Goal: Participate in discussion: Engage in conversation with other users on a specific topic

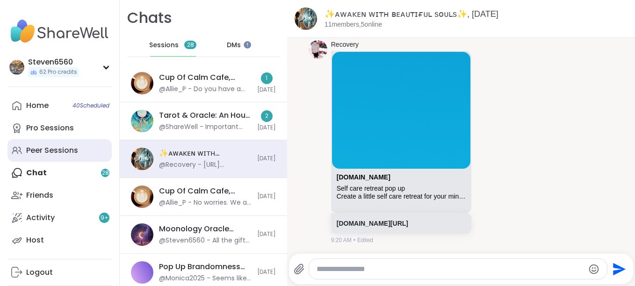
click at [68, 148] on div "Peer Sessions" at bounding box center [52, 150] width 52 height 10
click at [44, 148] on div "Peer Sessions" at bounding box center [52, 150] width 52 height 10
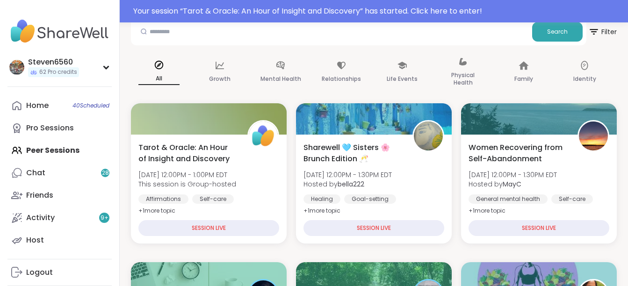
scroll to position [112, 0]
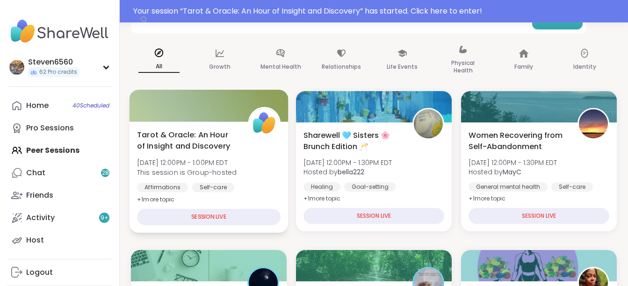
click at [241, 192] on div "Affirmations Self-care Spirituality" at bounding box center [208, 194] width 143 height 23
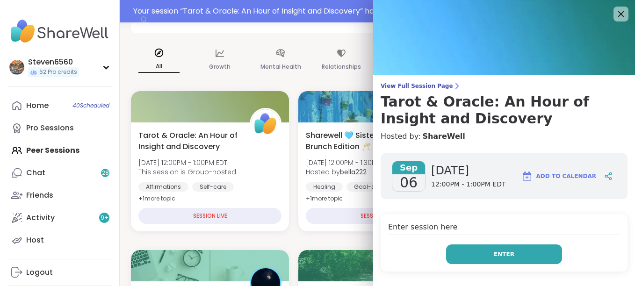
click at [524, 254] on button "Enter" at bounding box center [504, 254] width 116 height 20
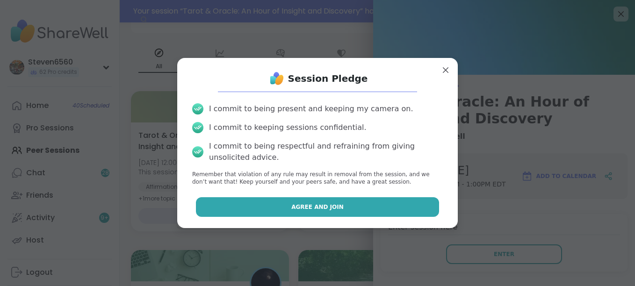
click at [369, 203] on button "Agree and Join" at bounding box center [317, 207] width 243 height 20
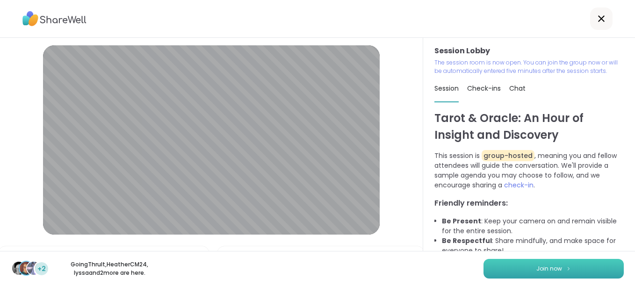
click at [536, 268] on span "Join now" at bounding box center [549, 268] width 26 height 8
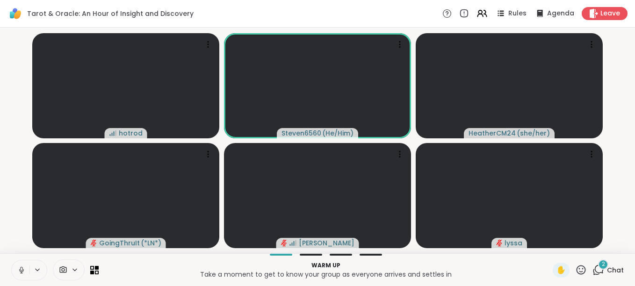
click at [607, 267] on span "Chat" at bounding box center [615, 269] width 17 height 9
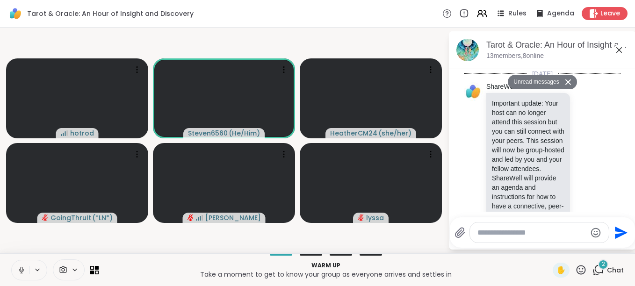
scroll to position [295, 0]
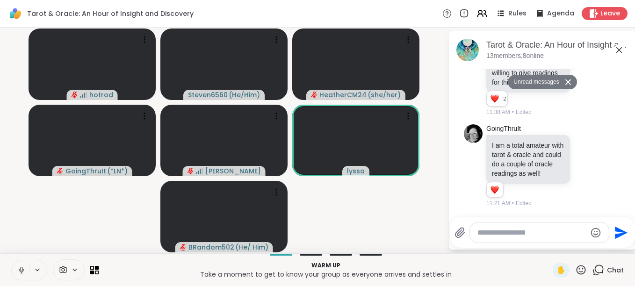
click at [607, 267] on span "Chat" at bounding box center [615, 269] width 17 height 9
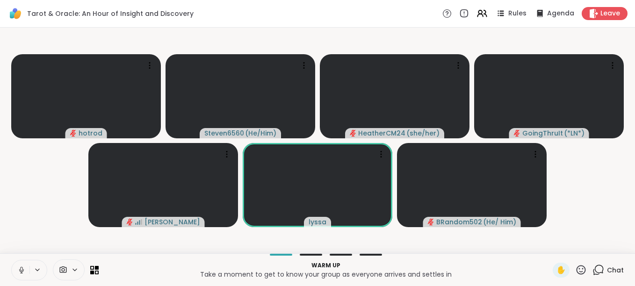
click at [607, 267] on span "Chat" at bounding box center [615, 269] width 17 height 9
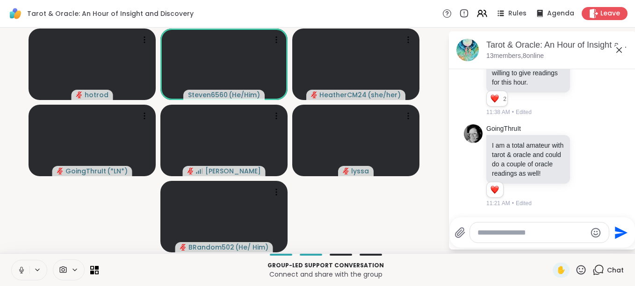
scroll to position [521, 0]
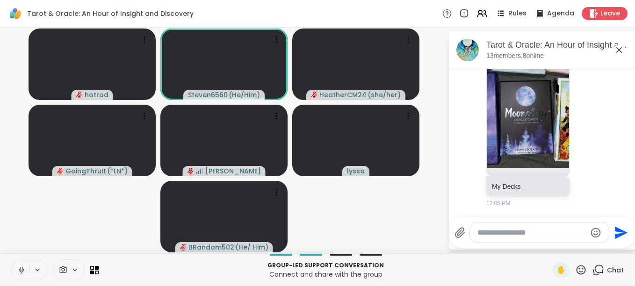
click at [461, 235] on icon at bounding box center [459, 232] width 11 height 11
click at [0, 0] on input "file" at bounding box center [0, 0] width 0 height 0
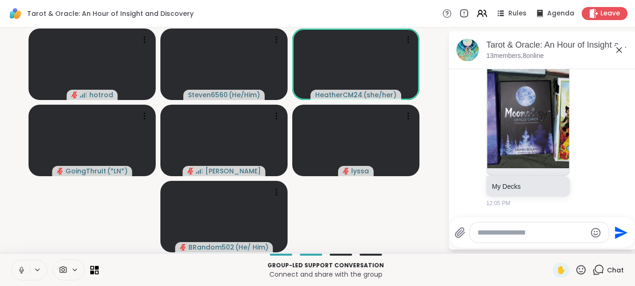
click at [22, 272] on icon at bounding box center [21, 270] width 8 height 8
click at [452, 233] on div "Send" at bounding box center [542, 232] width 185 height 30
click at [459, 233] on icon at bounding box center [459, 232] width 11 height 11
click at [0, 0] on input "file" at bounding box center [0, 0] width 0 height 0
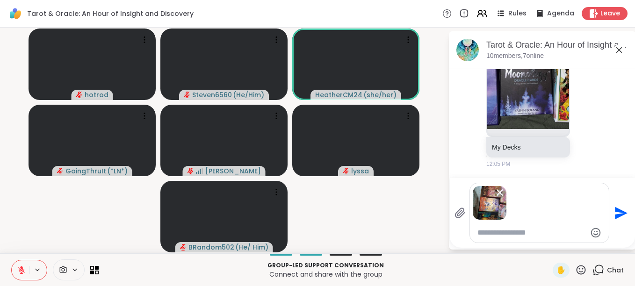
click at [597, 236] on icon "Emoji picker" at bounding box center [596, 233] width 10 height 10
click at [621, 48] on icon at bounding box center [619, 50] width 6 height 6
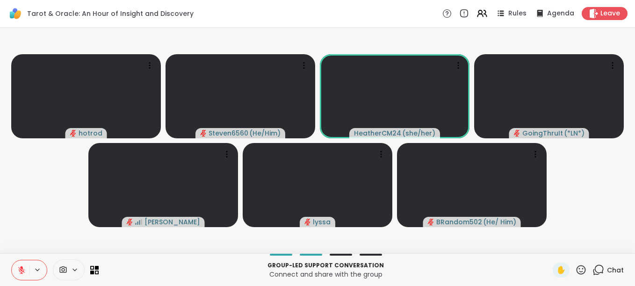
click at [608, 271] on span "Chat" at bounding box center [615, 269] width 17 height 9
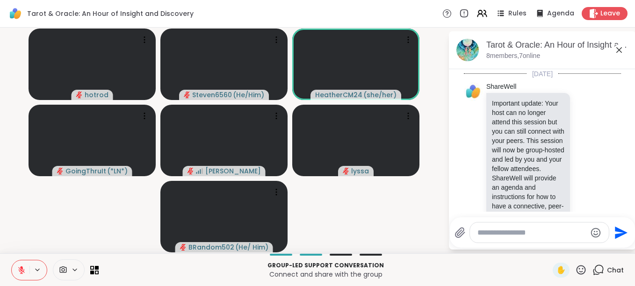
scroll to position [512, 0]
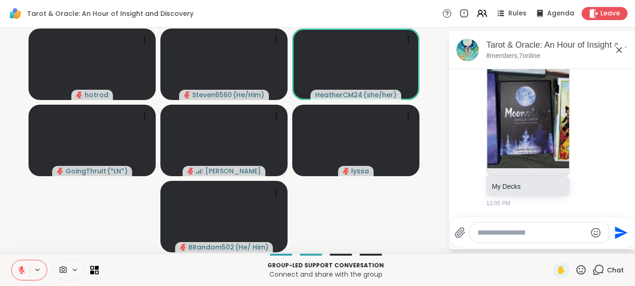
click at [608, 271] on span "Chat" at bounding box center [615, 269] width 17 height 9
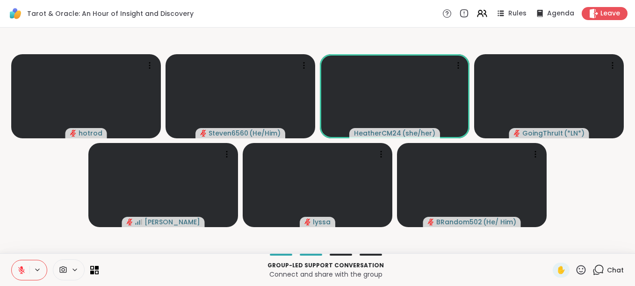
click at [608, 271] on span "Chat" at bounding box center [615, 269] width 17 height 9
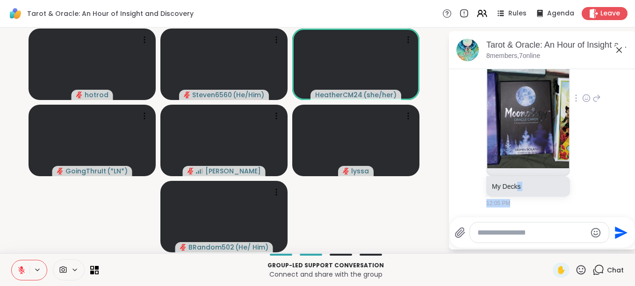
scroll to position [2, 0]
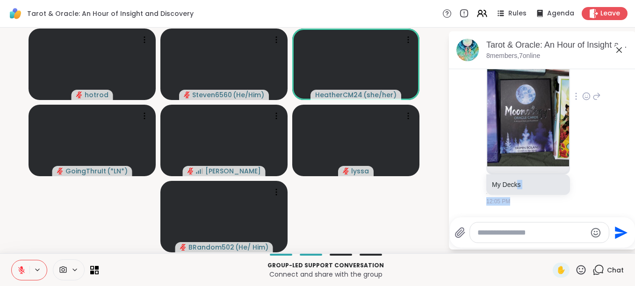
drag, startPoint x: 517, startPoint y: 186, endPoint x: 600, endPoint y: 107, distance: 114.7
click at [600, 107] on div "lyssa My Decks 12:05 PM" at bounding box center [542, 97] width 157 height 226
click at [516, 237] on textarea "Type your message" at bounding box center [531, 232] width 109 height 9
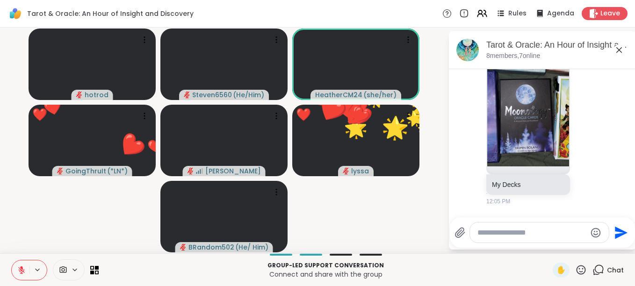
scroll to position [511, 0]
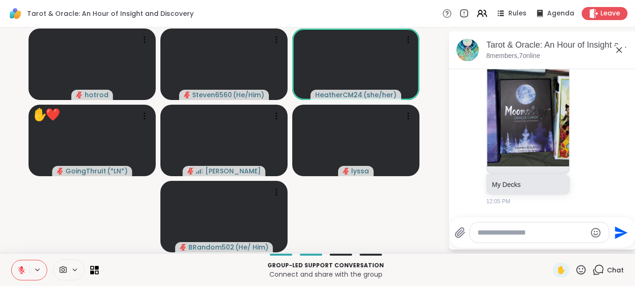
click at [460, 236] on icon at bounding box center [459, 233] width 9 height 10
click at [0, 0] on input "file" at bounding box center [0, 0] width 0 height 0
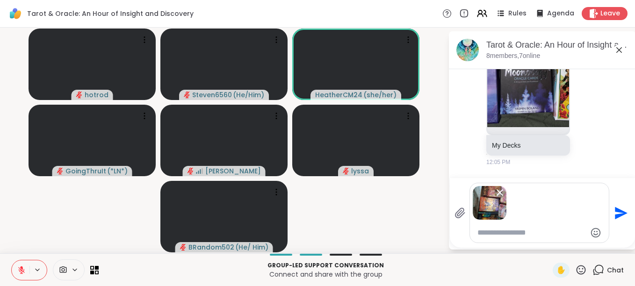
click at [618, 211] on icon "Send" at bounding box center [620, 213] width 13 height 13
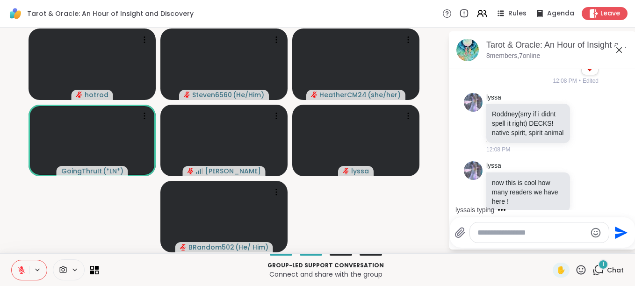
scroll to position [932, 0]
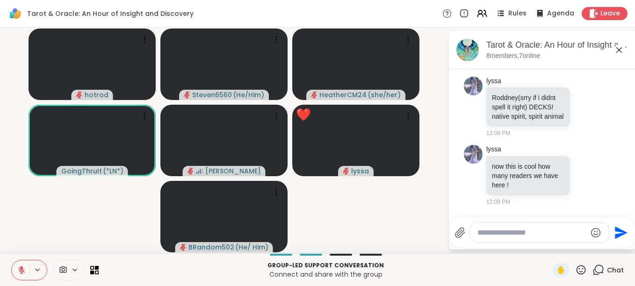
click at [461, 231] on icon at bounding box center [459, 233] width 9 height 10
click at [0, 0] on input "file" at bounding box center [0, 0] width 0 height 0
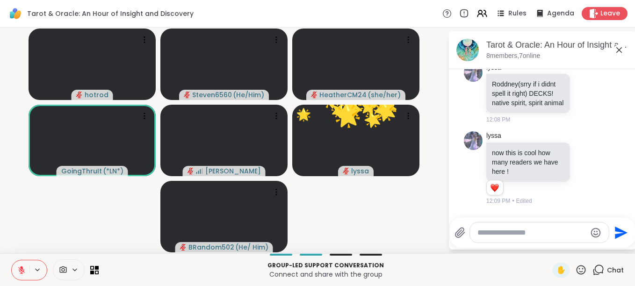
scroll to position [945, 0]
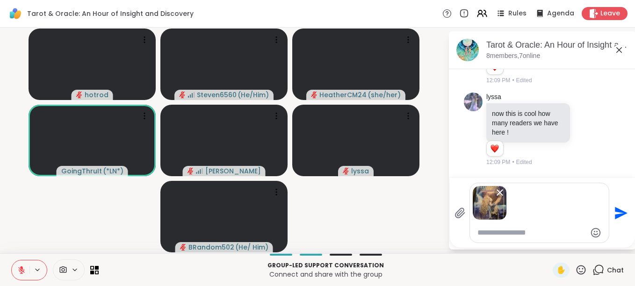
click at [622, 210] on icon "Send" at bounding box center [619, 213] width 15 height 15
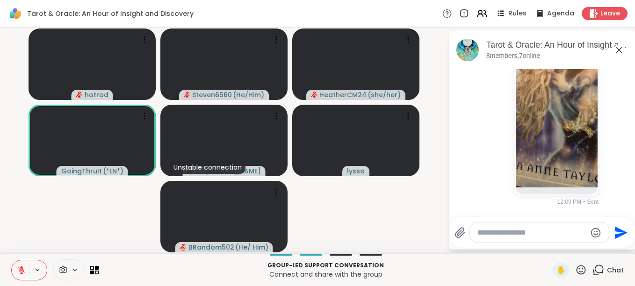
click at [457, 234] on icon at bounding box center [459, 232] width 11 height 11
click at [0, 0] on input "file" at bounding box center [0, 0] width 0 height 0
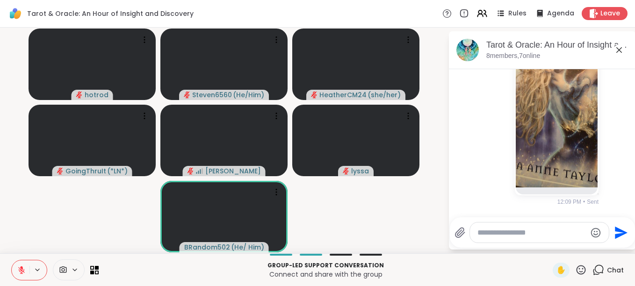
scroll to position [1232, 0]
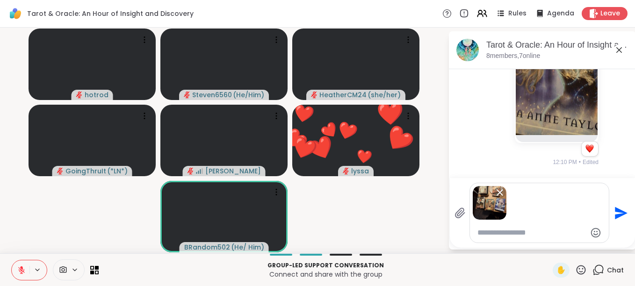
click at [621, 209] on icon "Send" at bounding box center [619, 213] width 15 height 15
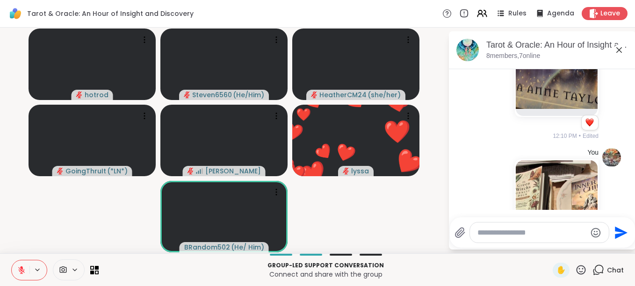
scroll to position [1493, 0]
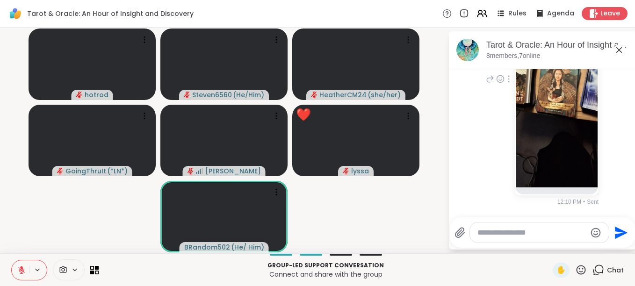
click at [550, 155] on img at bounding box center [556, 76] width 82 height 222
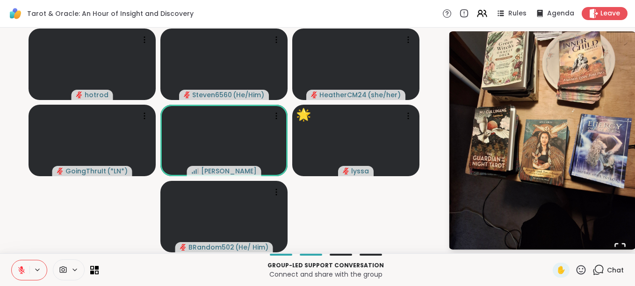
click at [609, 271] on span "Chat" at bounding box center [615, 269] width 17 height 9
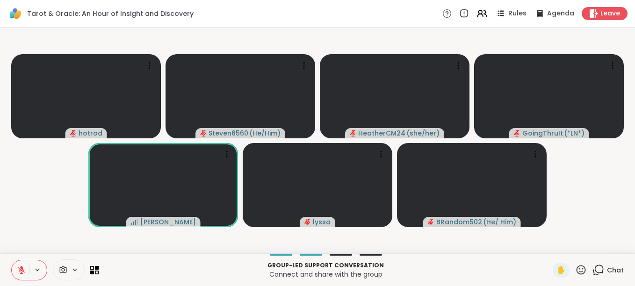
click at [602, 264] on div "Chat" at bounding box center [607, 270] width 31 height 15
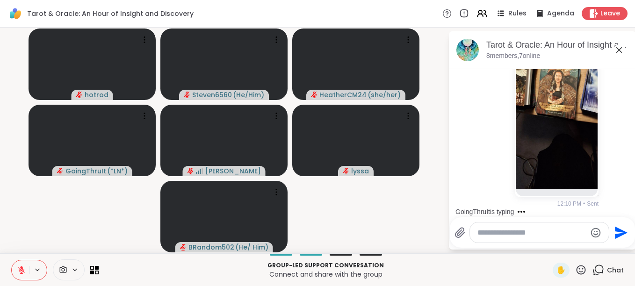
click at [507, 232] on textarea "Type your message" at bounding box center [531, 232] width 109 height 9
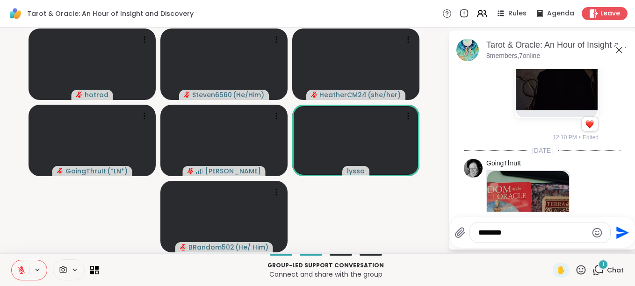
scroll to position [1825, 0]
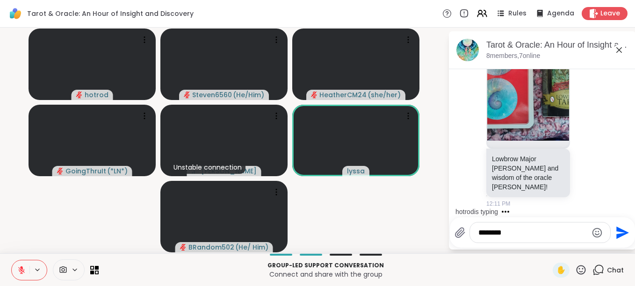
click at [579, 200] on div "GoingThruIt Lowbrow Major [PERSON_NAME] and wisdom of the oracle [PERSON_NAME]!…" at bounding box center [543, 57] width 114 height 302
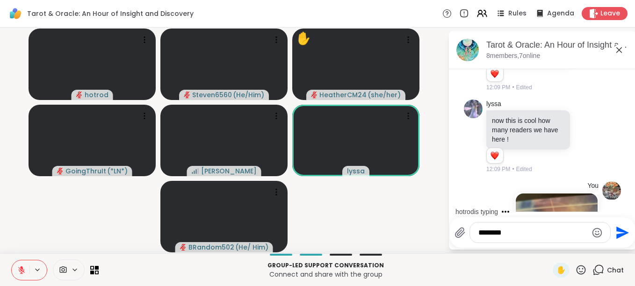
scroll to position [908, 0]
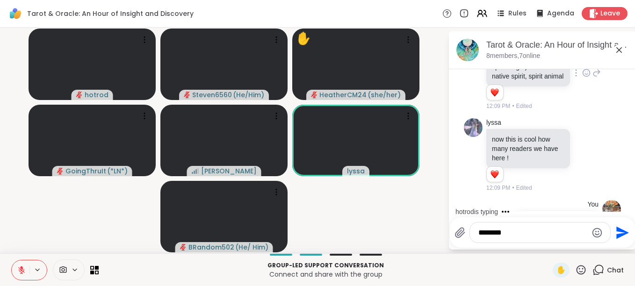
click at [536, 81] on p "Roddney(srry if i didnt spell it right) DECKS! native spirit, spirit animal" at bounding box center [528, 67] width 72 height 28
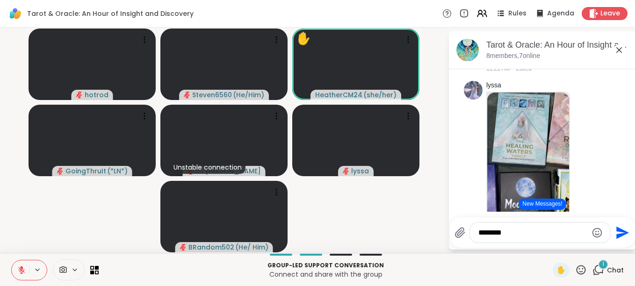
scroll to position [368, 0]
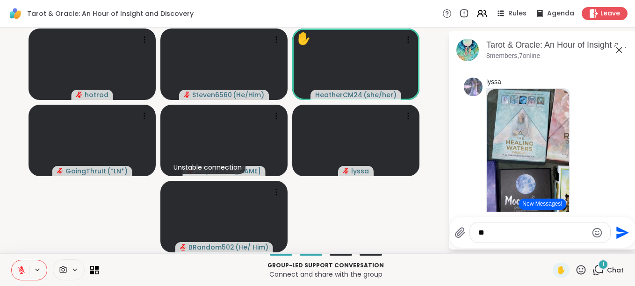
type textarea "*"
click at [24, 267] on icon at bounding box center [21, 270] width 8 height 8
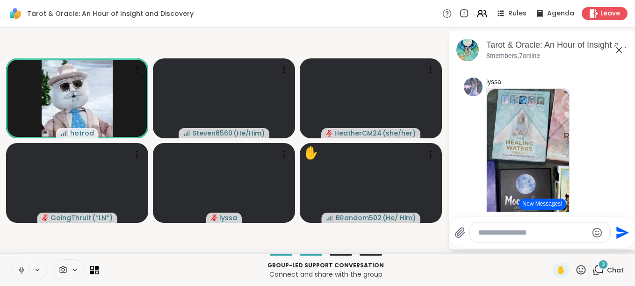
click at [459, 233] on icon at bounding box center [459, 233] width 9 height 10
click at [0, 0] on input "file" at bounding box center [0, 0] width 0 height 0
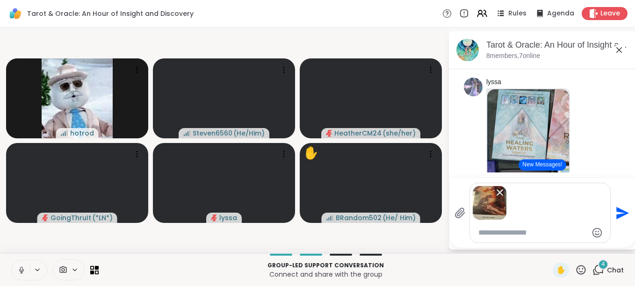
click at [620, 212] on icon "Send" at bounding box center [622, 213] width 13 height 13
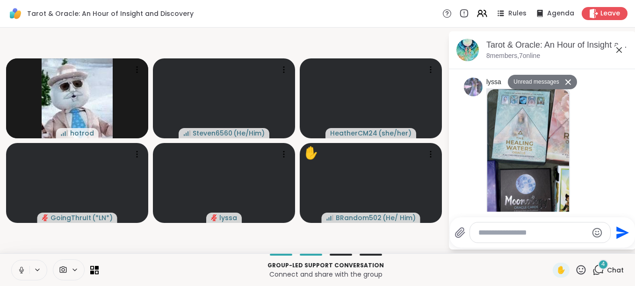
scroll to position [2705, 0]
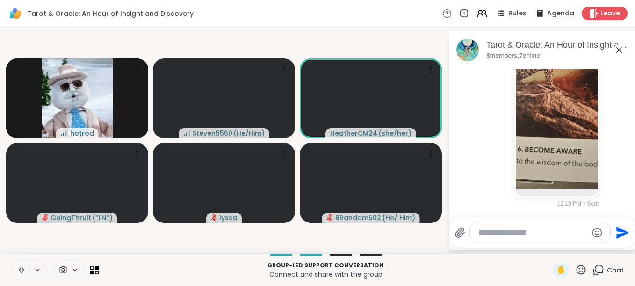
click at [462, 227] on icon at bounding box center [459, 232] width 11 height 11
click at [0, 0] on input "file" at bounding box center [0, 0] width 0 height 0
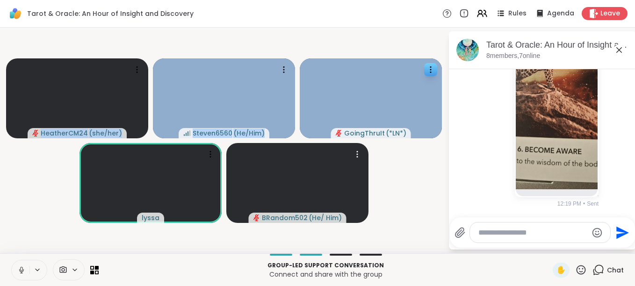
drag, startPoint x: 410, startPoint y: 162, endPoint x: 375, endPoint y: 76, distance: 92.7
click at [375, 76] on video-player-container "HeatherCM24 ( she/her ) Steven6560 ( He/Him ) GoingThruIt ( *LN* ) lyssa BRando…" at bounding box center [224, 140] width 436 height 218
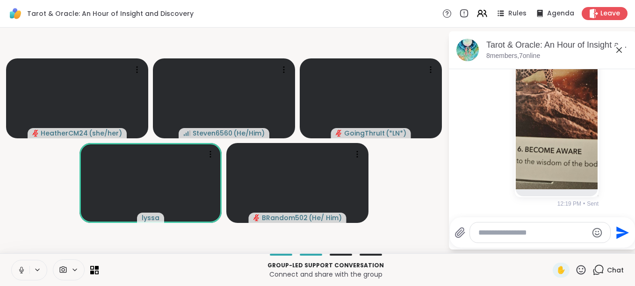
click at [463, 226] on div at bounding box center [532, 232] width 156 height 21
click at [463, 236] on icon at bounding box center [459, 232] width 11 height 11
click at [0, 0] on input "file" at bounding box center [0, 0] width 0 height 0
click at [24, 271] on icon at bounding box center [21, 270] width 8 height 8
click at [519, 234] on textarea "Type your message" at bounding box center [532, 232] width 109 height 9
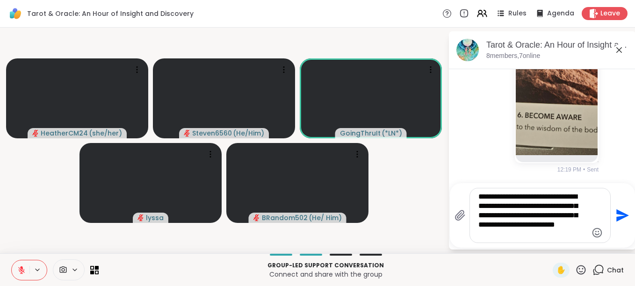
click at [522, 199] on textarea "**********" at bounding box center [532, 215] width 109 height 47
click at [523, 199] on textarea "**********" at bounding box center [532, 215] width 109 height 47
type textarea "**********"
click at [620, 216] on icon "Send" at bounding box center [621, 215] width 15 height 15
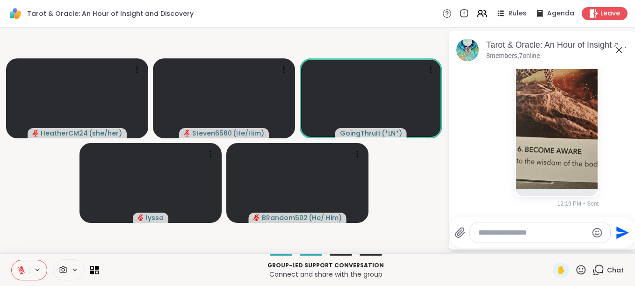
scroll to position [2811, 0]
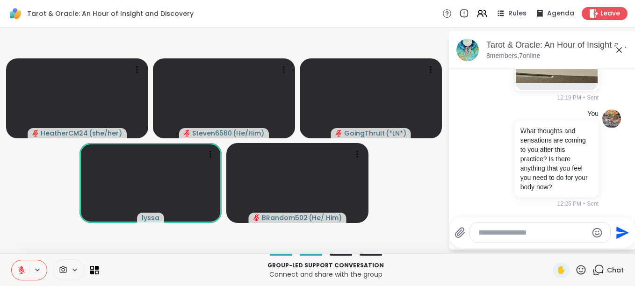
click at [464, 228] on icon at bounding box center [459, 232] width 11 height 11
click at [0, 0] on input "file" at bounding box center [0, 0] width 0 height 0
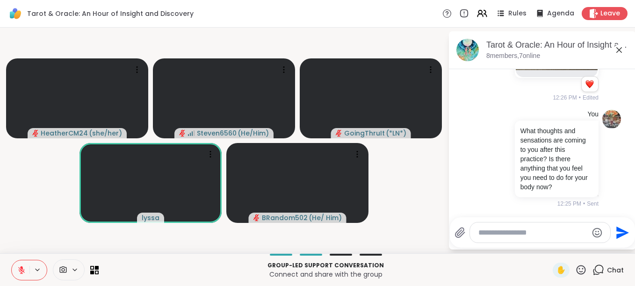
scroll to position [2838, 0]
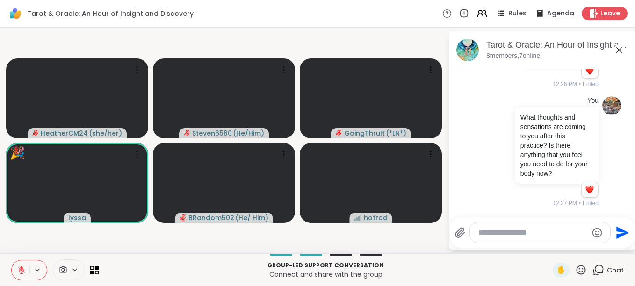
click at [460, 233] on icon at bounding box center [459, 233] width 9 height 10
click at [0, 0] on input "file" at bounding box center [0, 0] width 0 height 0
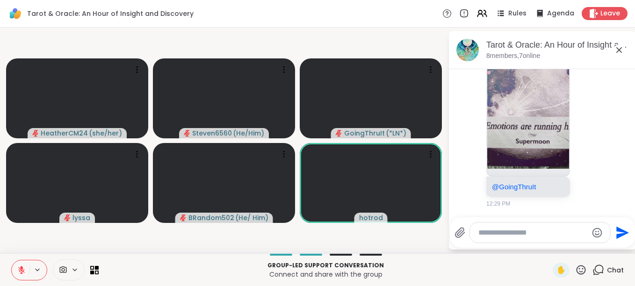
scroll to position [3132, 0]
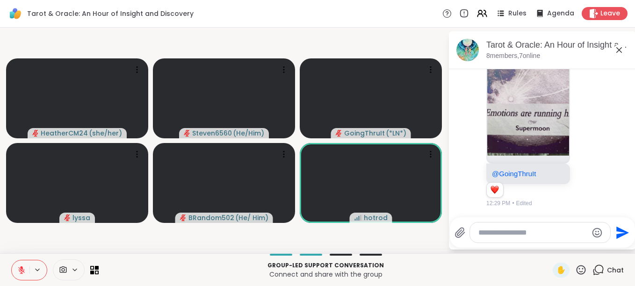
click at [542, 141] on img at bounding box center [528, 44] width 82 height 222
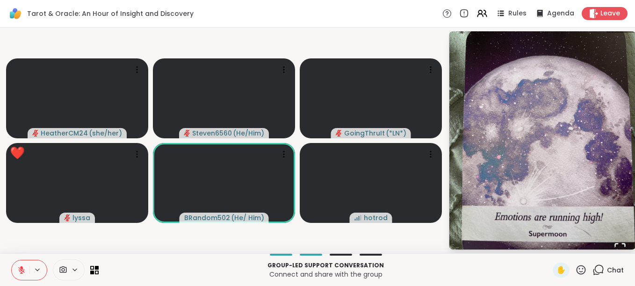
click at [611, 271] on span "Chat" at bounding box center [615, 269] width 17 height 9
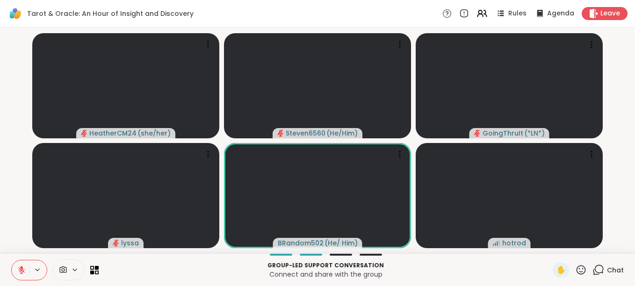
click at [609, 268] on span "Chat" at bounding box center [615, 269] width 17 height 9
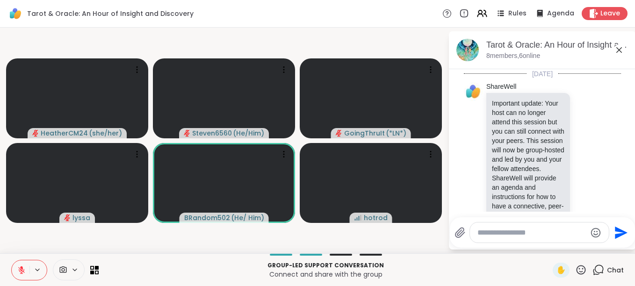
scroll to position [3123, 0]
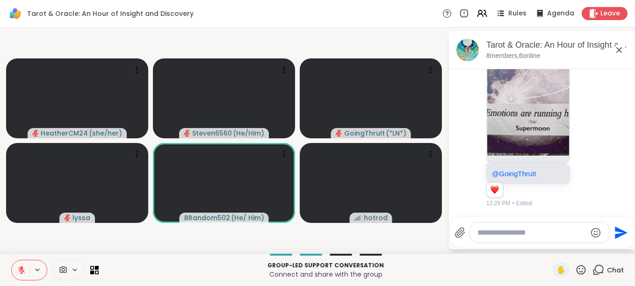
click at [551, 228] on textarea "Type your message" at bounding box center [531, 232] width 109 height 9
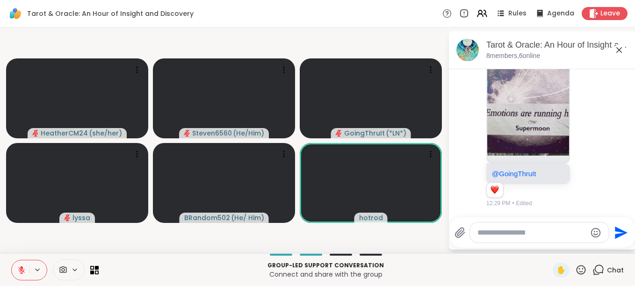
click at [460, 232] on icon at bounding box center [459, 232] width 11 height 11
click at [0, 0] on input "file" at bounding box center [0, 0] width 0 height 0
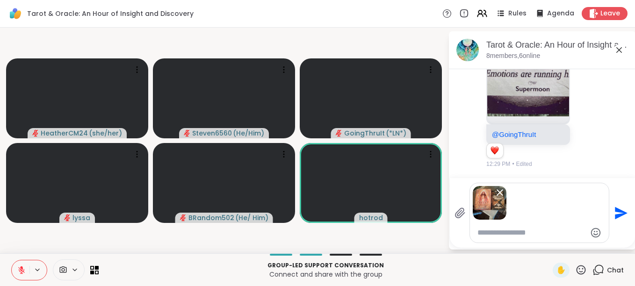
click at [621, 207] on icon "Send" at bounding box center [619, 213] width 15 height 15
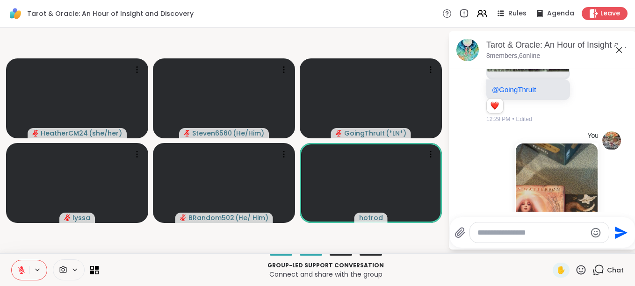
scroll to position [3383, 0]
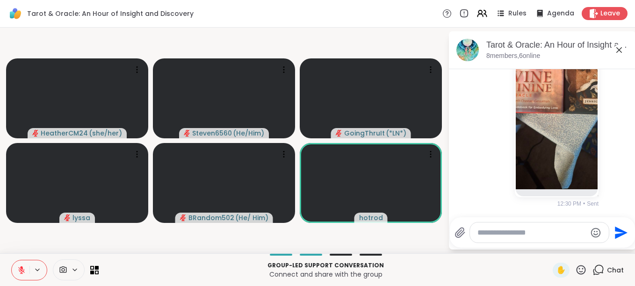
click at [21, 269] on icon at bounding box center [21, 270] width 7 height 7
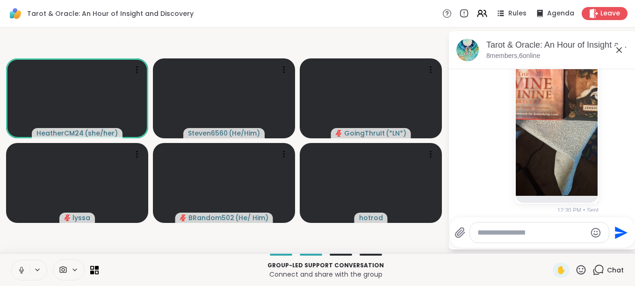
scroll to position [3284, 0]
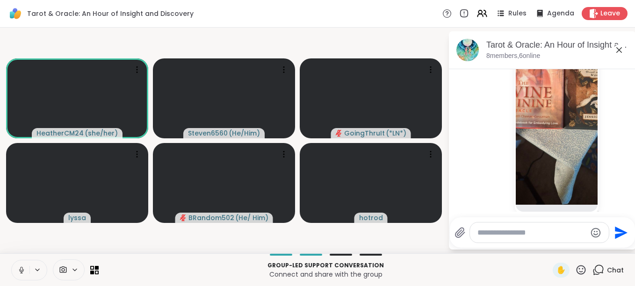
click at [460, 232] on icon at bounding box center [459, 233] width 9 height 10
click at [0, 0] on input "file" at bounding box center [0, 0] width 0 height 0
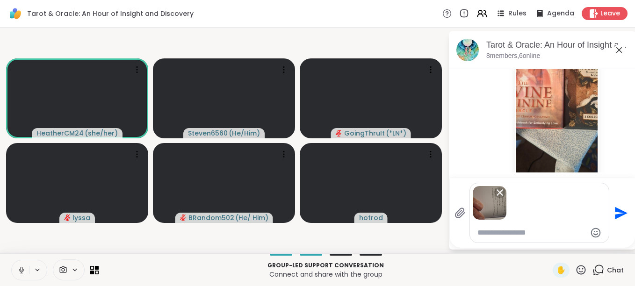
click at [618, 207] on icon "Send" at bounding box center [619, 213] width 15 height 15
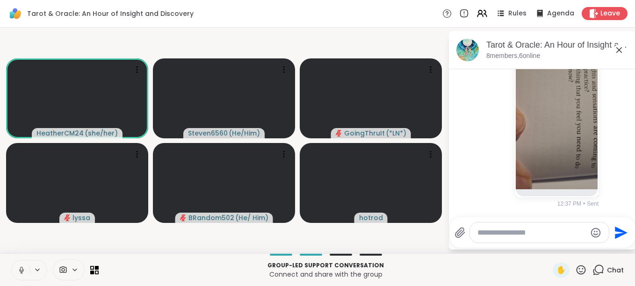
scroll to position [3588, 0]
click at [634, 73] on html "Tarot & Oracle: An Hour of Insight and Discovery Rules Agenda Leave HeatherCM24…" at bounding box center [317, 143] width 635 height 286
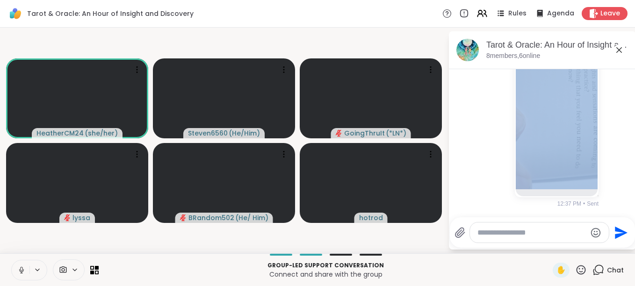
click at [634, 73] on html "Tarot & Oracle: An Hour of Insight and Discovery Rules Agenda Leave HeatherCM24…" at bounding box center [317, 143] width 635 height 286
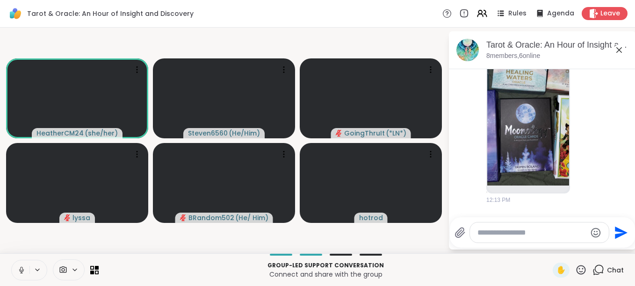
scroll to position [1997, 0]
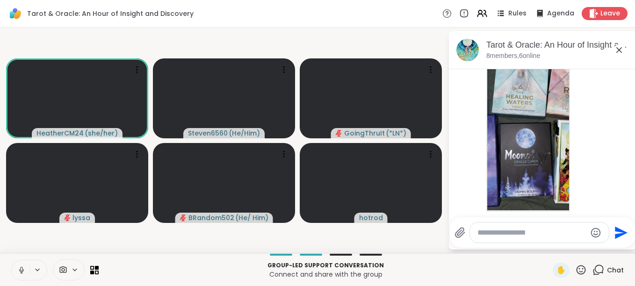
drag, startPoint x: 633, startPoint y: 78, endPoint x: 625, endPoint y: 76, distance: 7.7
click at [625, 76] on html "Tarot & Oracle: An Hour of Insight and Discovery Rules Agenda Leave HeatherCM24…" at bounding box center [317, 143] width 635 height 286
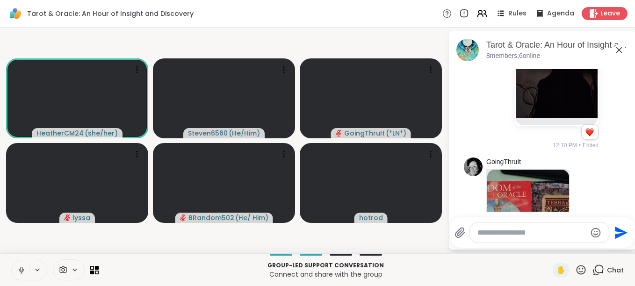
scroll to position [1461, 0]
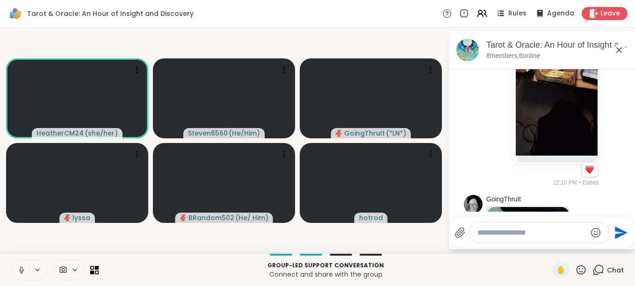
click at [562, 125] on img at bounding box center [556, 44] width 82 height 222
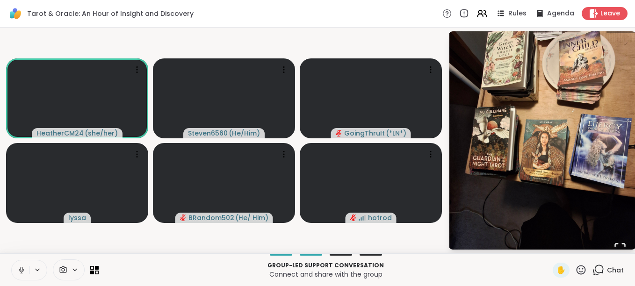
click at [607, 266] on span "Chat" at bounding box center [615, 269] width 17 height 9
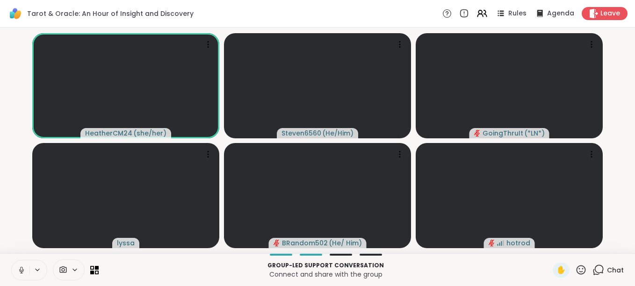
click at [607, 271] on span "Chat" at bounding box center [615, 269] width 17 height 9
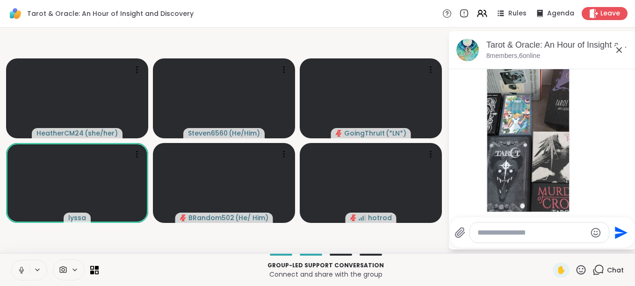
scroll to position [2336, 0]
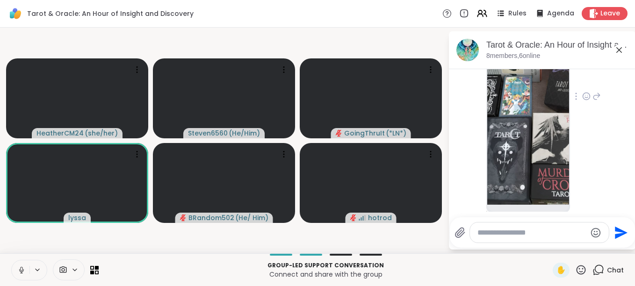
click at [544, 177] on img at bounding box center [528, 93] width 82 height 222
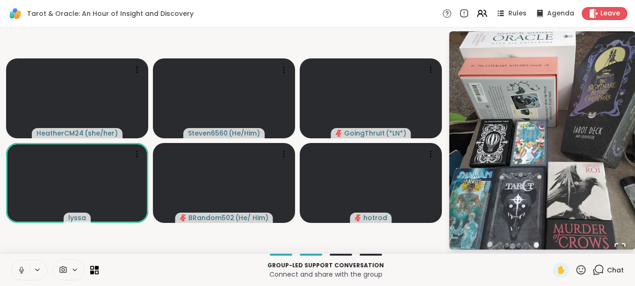
click at [607, 270] on span "Chat" at bounding box center [615, 269] width 17 height 9
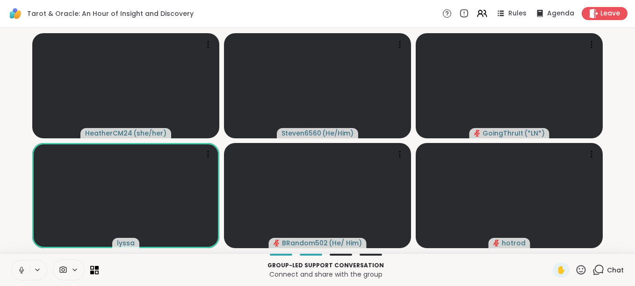
click at [607, 271] on span "Chat" at bounding box center [615, 269] width 17 height 9
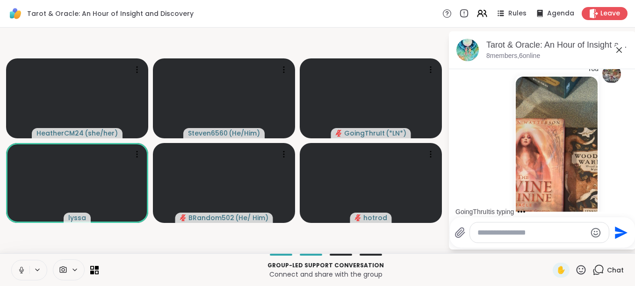
scroll to position [3158, 0]
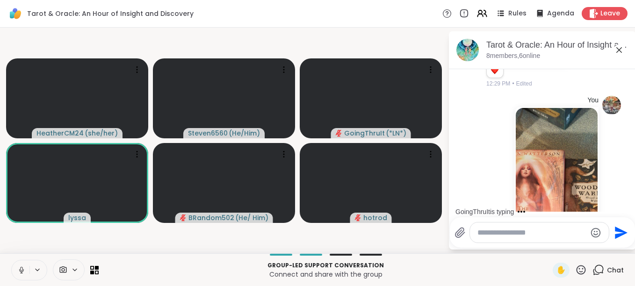
click at [628, 73] on html "Tarot & Oracle: An Hour of Insight and Discovery Rules Agenda Leave HeatherCM24…" at bounding box center [317, 143] width 635 height 286
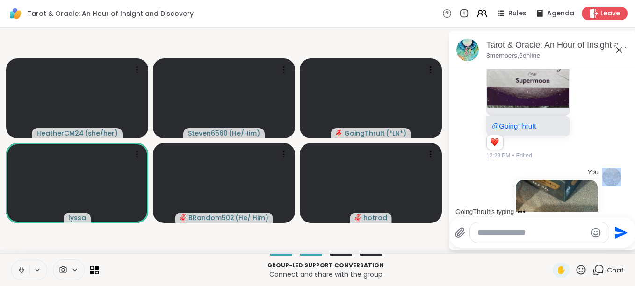
click at [626, 74] on html "Tarot & Oracle: An Hour of Insight and Discovery Rules Agenda Leave HeatherCM24…" at bounding box center [317, 143] width 635 height 286
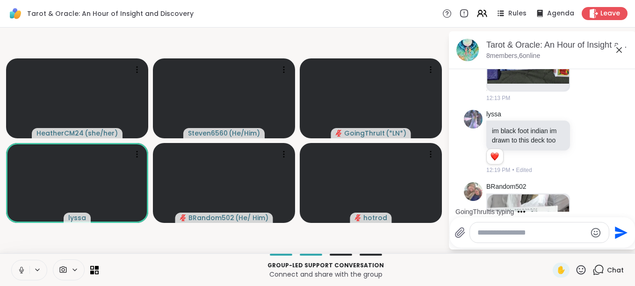
scroll to position [2105, 0]
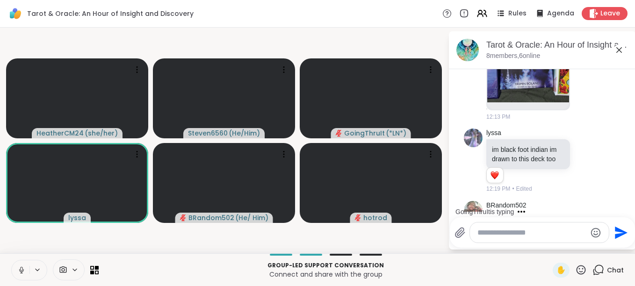
click at [544, 102] on img at bounding box center [528, 19] width 82 height 167
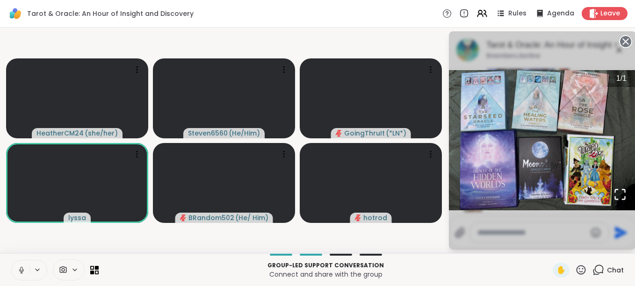
click at [627, 39] on circle at bounding box center [625, 41] width 11 height 11
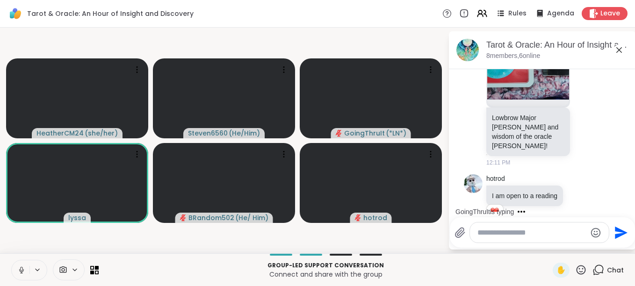
scroll to position [1787, 0]
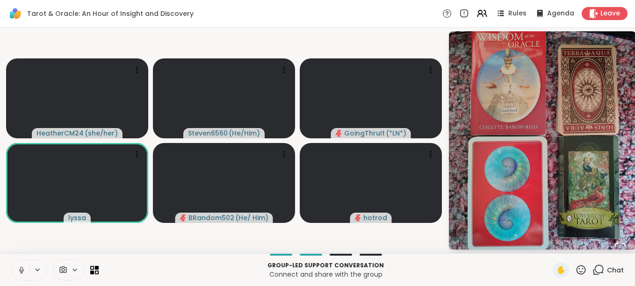
click at [607, 270] on span "Chat" at bounding box center [615, 269] width 17 height 9
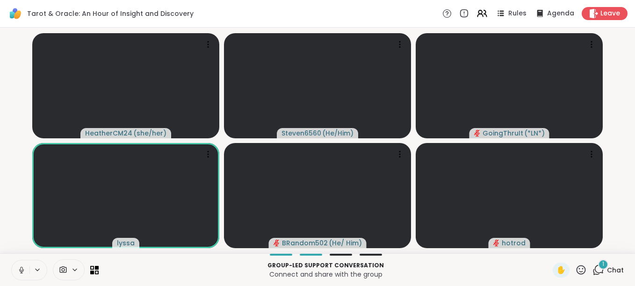
click at [607, 270] on span "Chat" at bounding box center [615, 269] width 17 height 9
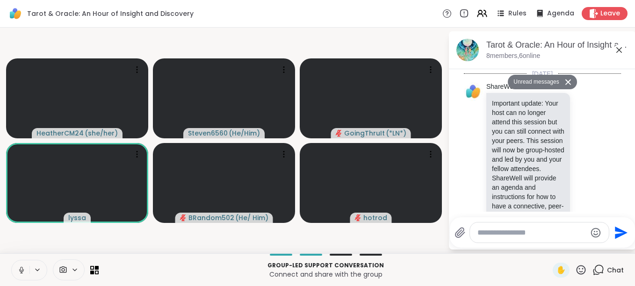
scroll to position [3967, 0]
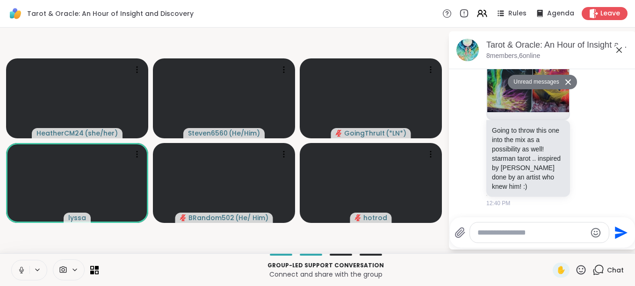
click at [628, 75] on html "Tarot & Oracle: An Hour of Insight and Discovery Rules Agenda Leave HeatherCM24…" at bounding box center [317, 143] width 635 height 286
click at [624, 75] on html "Tarot & Oracle: An Hour of Insight and Discovery Rules Agenda Leave HeatherCM24…" at bounding box center [317, 143] width 635 height 286
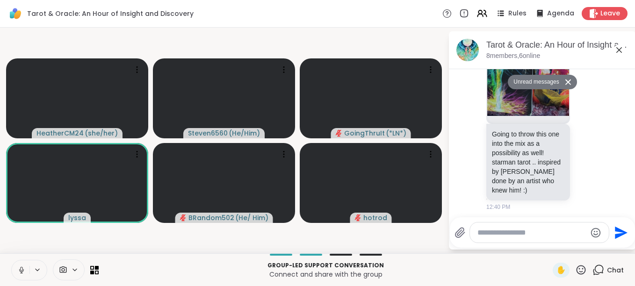
click at [527, 116] on img at bounding box center [528, 4] width 82 height 222
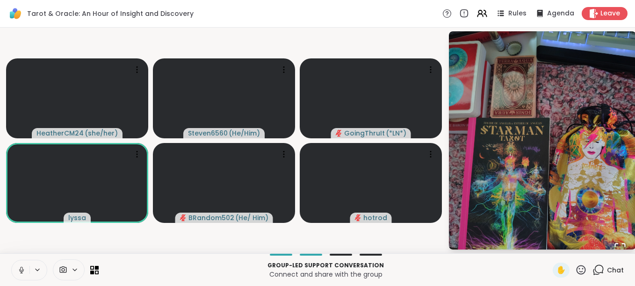
click at [599, 267] on div "Chat" at bounding box center [607, 270] width 31 height 15
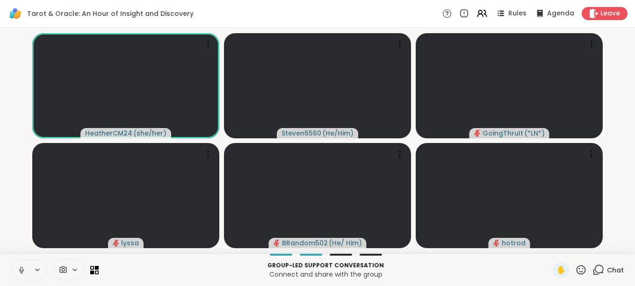
scroll to position [0, 1]
click at [556, 278] on div "Group-led support conversation Connect and share with the group ✋ Chat" at bounding box center [317, 269] width 635 height 33
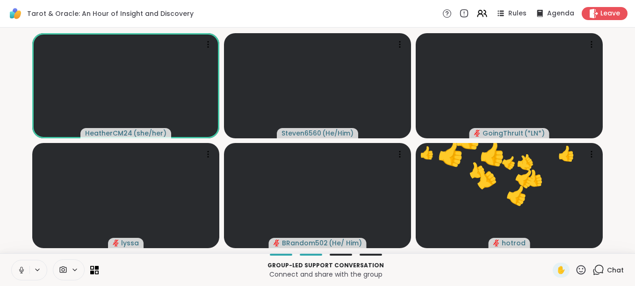
click at [575, 264] on icon at bounding box center [581, 270] width 12 height 12
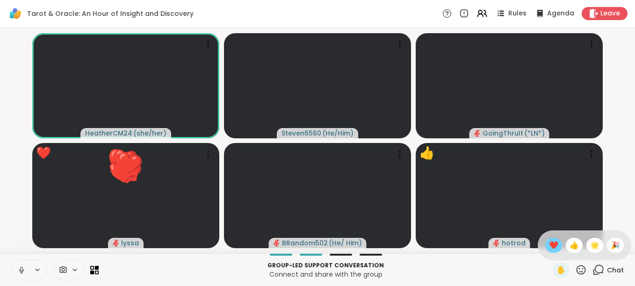
click at [549, 244] on span "❤️" at bounding box center [553, 245] width 9 height 11
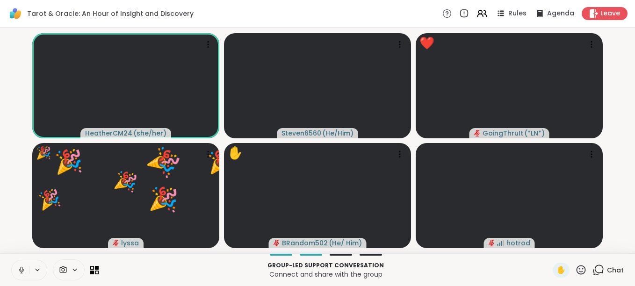
click at [575, 271] on icon at bounding box center [581, 270] width 12 height 12
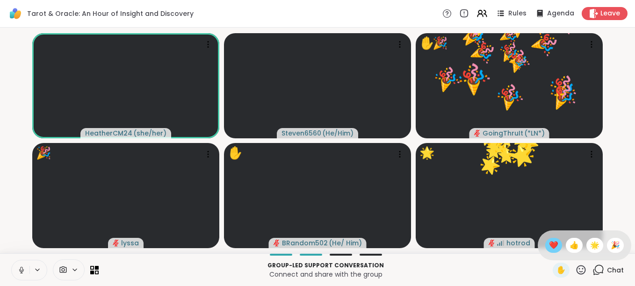
click at [549, 243] on span "❤️" at bounding box center [553, 245] width 9 height 11
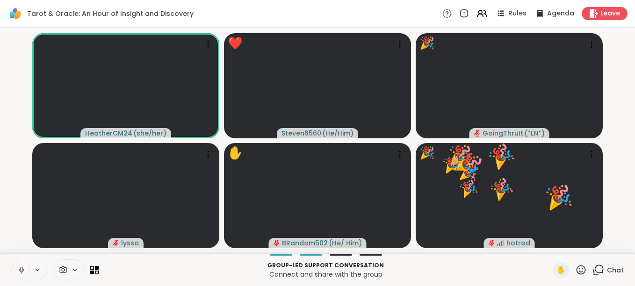
click at [575, 270] on icon at bounding box center [581, 270] width 12 height 12
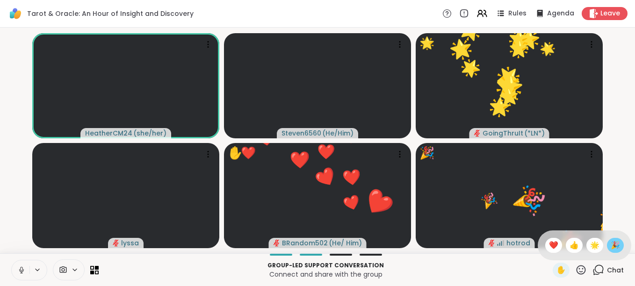
click at [610, 242] on span "🎉" at bounding box center [614, 245] width 9 height 11
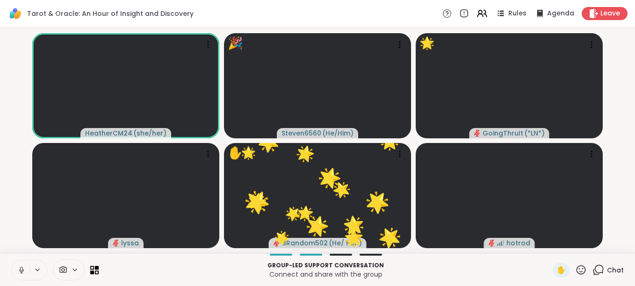
click at [576, 266] on icon at bounding box center [580, 269] width 9 height 9
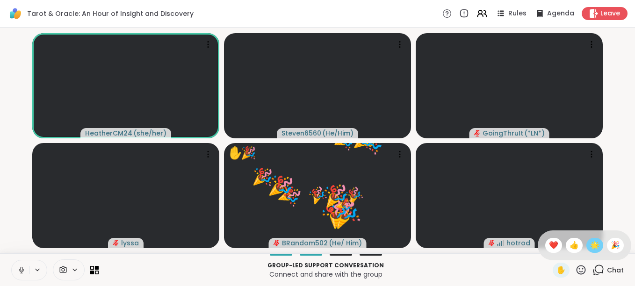
click at [590, 243] on span "🌟" at bounding box center [594, 245] width 9 height 11
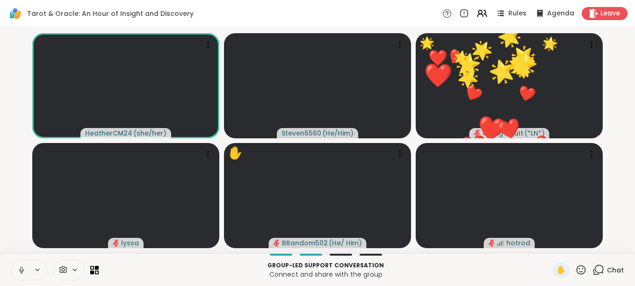
click at [576, 271] on icon at bounding box center [580, 269] width 9 height 9
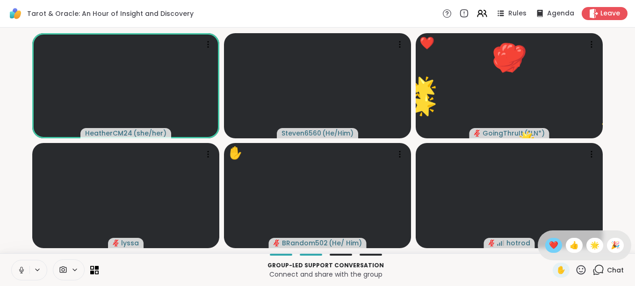
click at [549, 244] on span "❤️" at bounding box center [553, 245] width 9 height 11
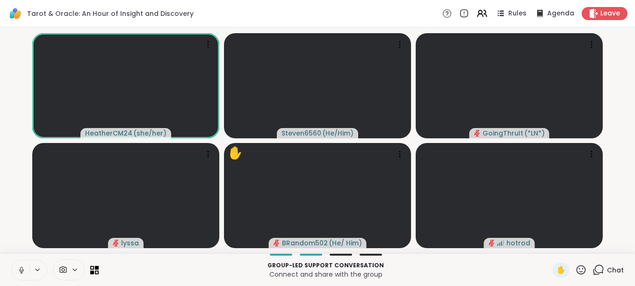
click at [20, 267] on icon at bounding box center [21, 269] width 2 height 4
click at [575, 267] on icon at bounding box center [581, 270] width 12 height 12
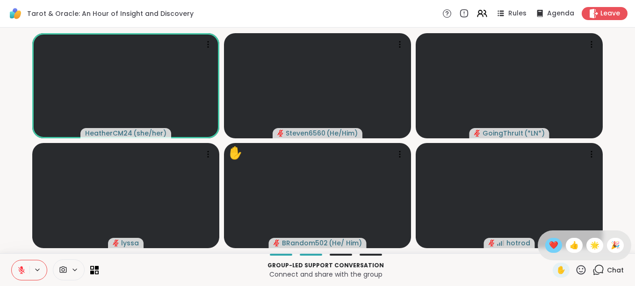
click at [549, 245] on span "❤️" at bounding box center [553, 245] width 9 height 11
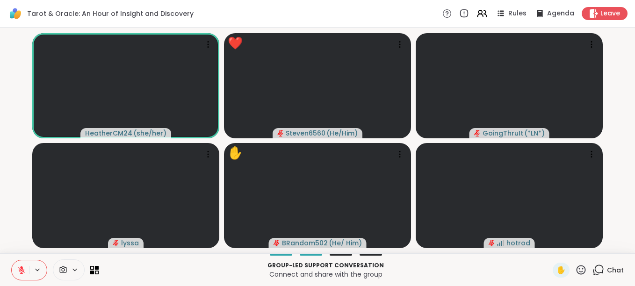
click at [575, 270] on icon at bounding box center [581, 270] width 12 height 12
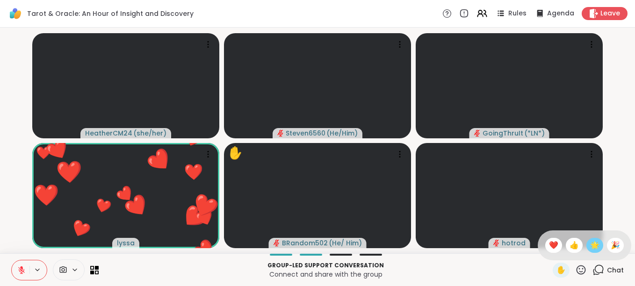
click at [590, 245] on span "🌟" at bounding box center [594, 245] width 9 height 11
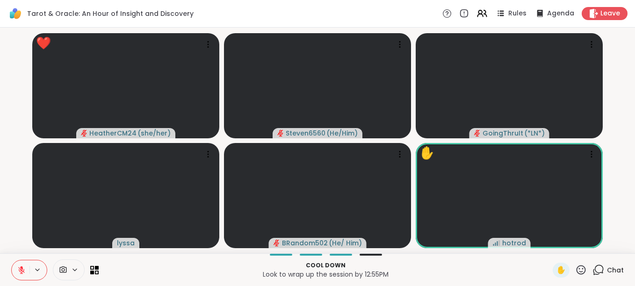
click at [575, 265] on icon at bounding box center [581, 270] width 12 height 12
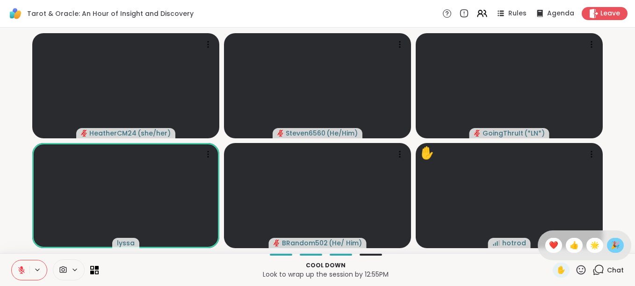
click at [610, 243] on span "🎉" at bounding box center [614, 245] width 9 height 11
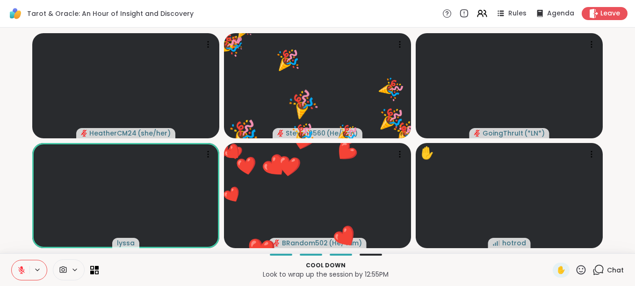
click at [575, 270] on icon at bounding box center [581, 270] width 12 height 12
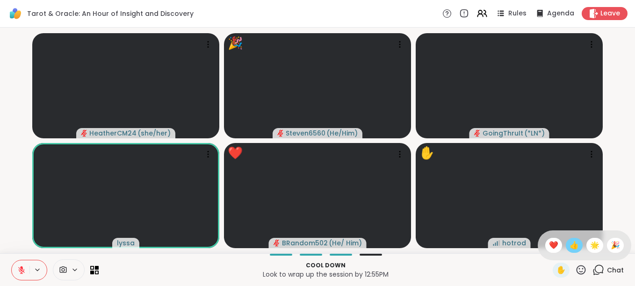
click at [569, 247] on span "👍" at bounding box center [573, 245] width 9 height 11
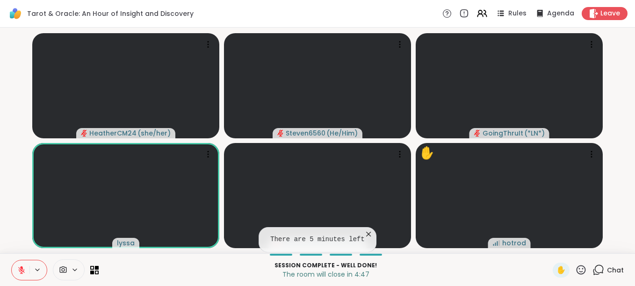
click at [364, 233] on icon at bounding box center [368, 233] width 9 height 9
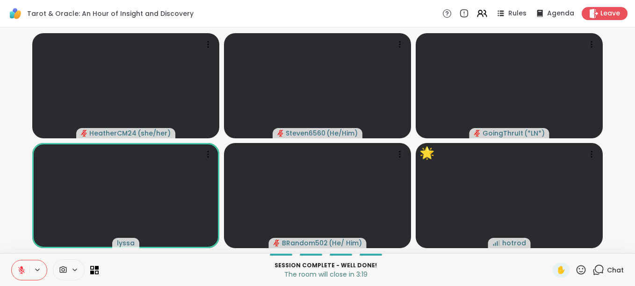
click at [575, 270] on icon at bounding box center [581, 270] width 12 height 12
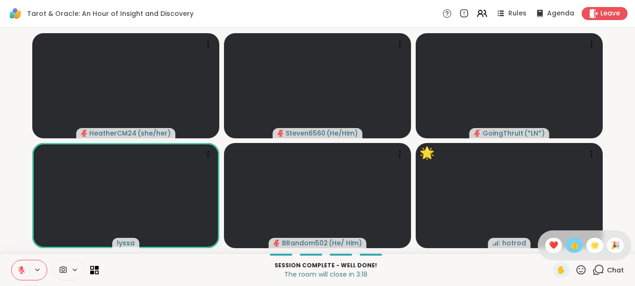
click at [569, 243] on span "👍" at bounding box center [573, 245] width 9 height 11
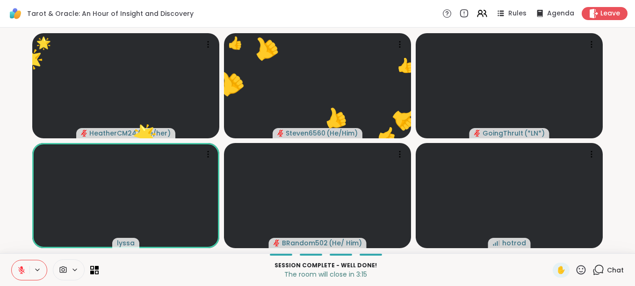
click at [576, 271] on icon at bounding box center [581, 270] width 12 height 12
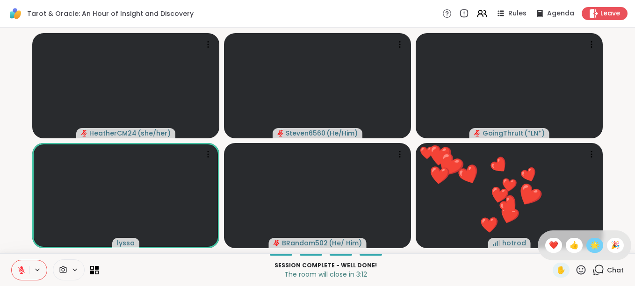
click at [590, 244] on span "🌟" at bounding box center [594, 245] width 9 height 11
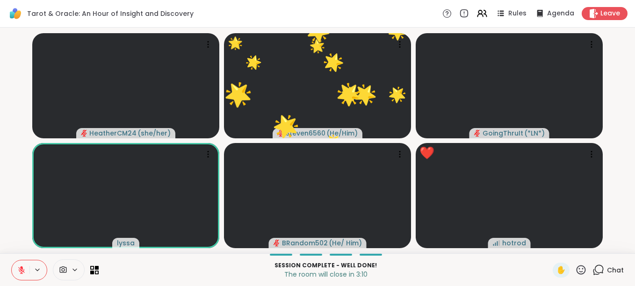
click at [576, 269] on icon at bounding box center [580, 269] width 9 height 9
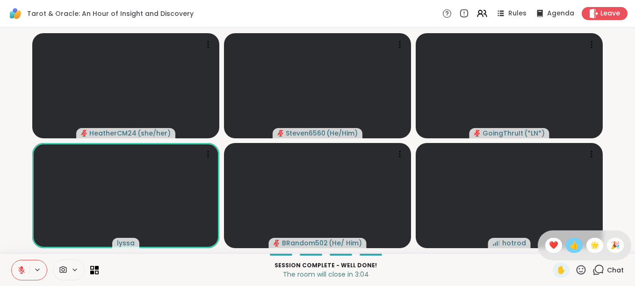
click at [569, 240] on span "👍" at bounding box center [573, 245] width 9 height 11
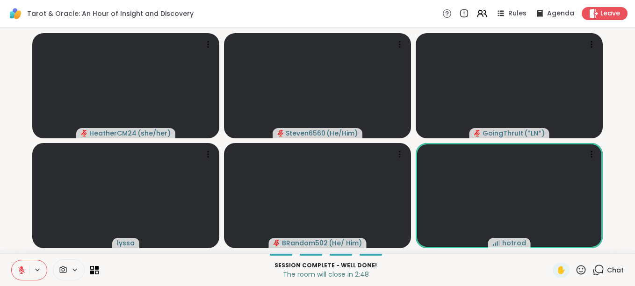
click at [576, 271] on icon at bounding box center [580, 269] width 9 height 9
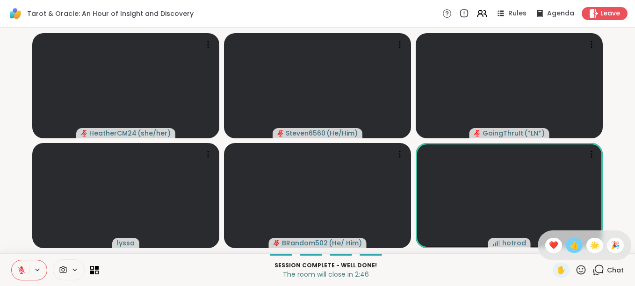
click at [569, 246] on span "👍" at bounding box center [573, 245] width 9 height 11
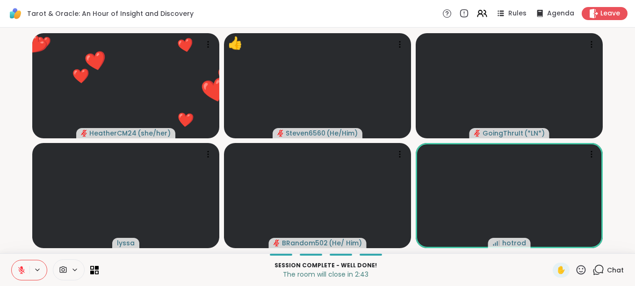
click at [576, 270] on icon at bounding box center [581, 270] width 12 height 12
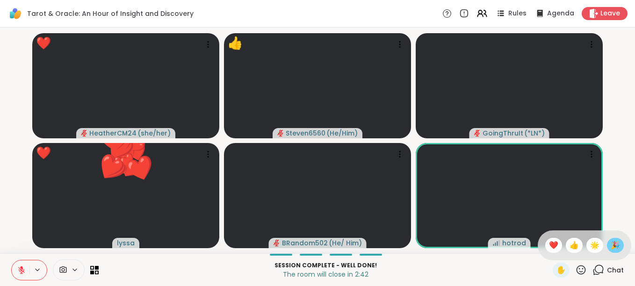
click at [610, 244] on span "🎉" at bounding box center [614, 245] width 9 height 11
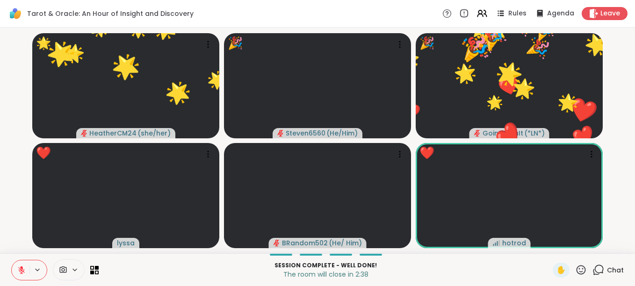
click at [607, 269] on span "Chat" at bounding box center [615, 269] width 17 height 9
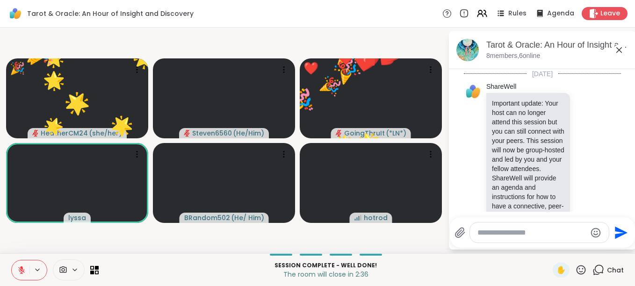
scroll to position [3935, 0]
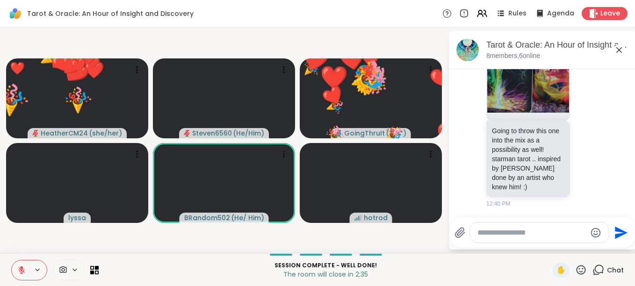
click at [499, 228] on textarea "Type your message" at bounding box center [531, 232] width 109 height 9
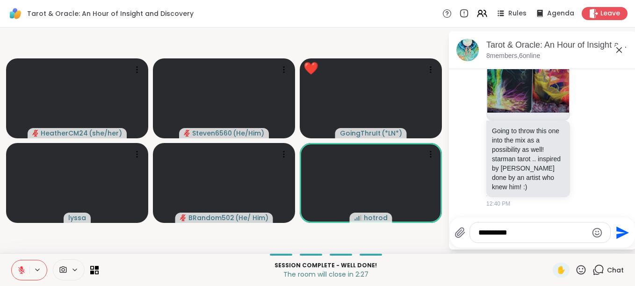
type textarea "**********"
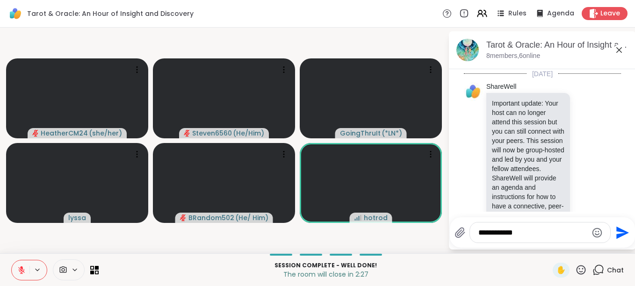
scroll to position [3935, 0]
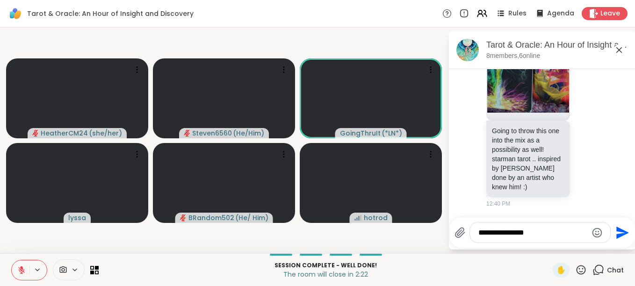
type textarea "**********"
click at [615, 232] on icon "Send" at bounding box center [621, 232] width 15 height 15
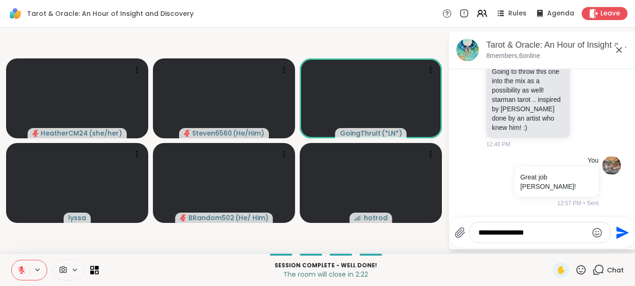
scroll to position [3985, 0]
click at [21, 266] on icon at bounding box center [21, 270] width 8 height 8
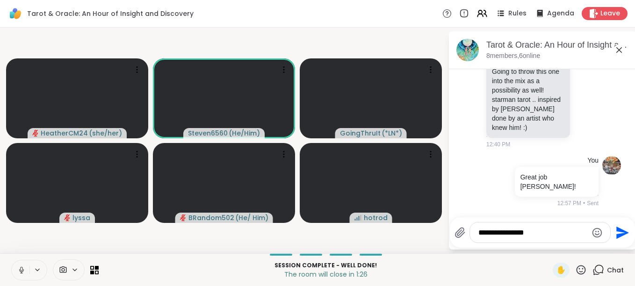
scroll to position [4245, 0]
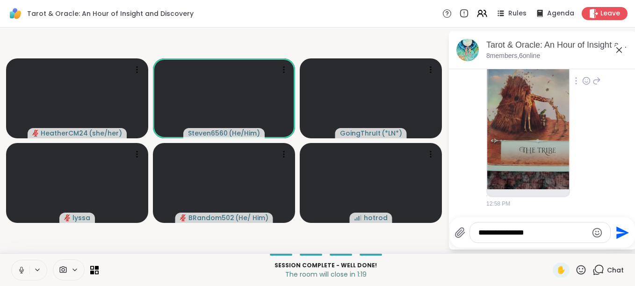
click at [537, 124] on img at bounding box center [528, 78] width 82 height 222
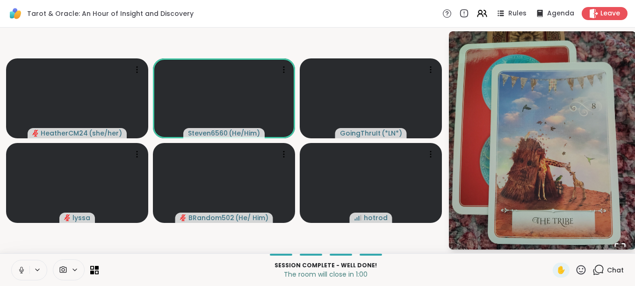
scroll to position [5027, 0]
click at [593, 271] on icon at bounding box center [598, 270] width 12 height 12
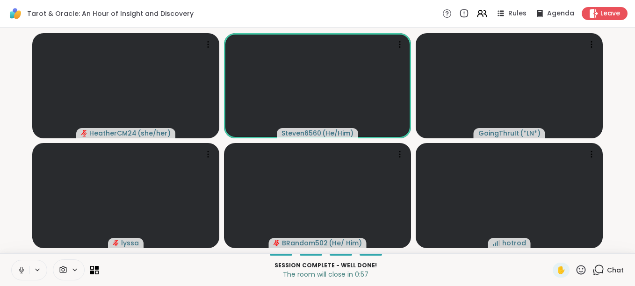
click at [597, 271] on div "Chat" at bounding box center [607, 270] width 31 height 15
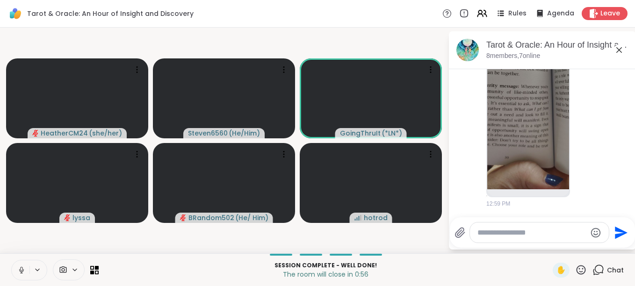
click at [597, 271] on div "Chat" at bounding box center [607, 270] width 31 height 15
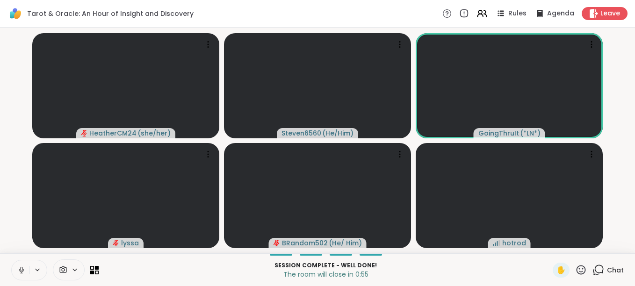
click at [597, 271] on div "Chat" at bounding box center [607, 270] width 31 height 15
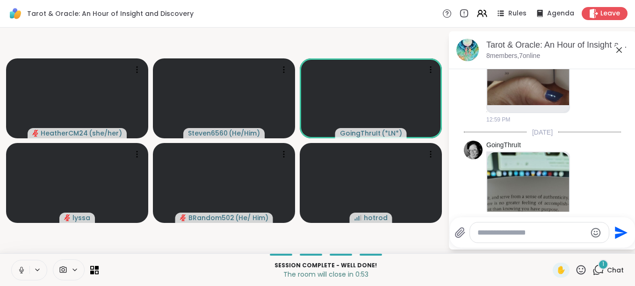
scroll to position [5297, 0]
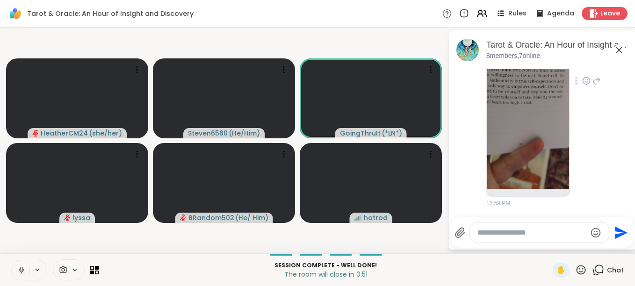
click at [535, 146] on img at bounding box center [528, 77] width 82 height 222
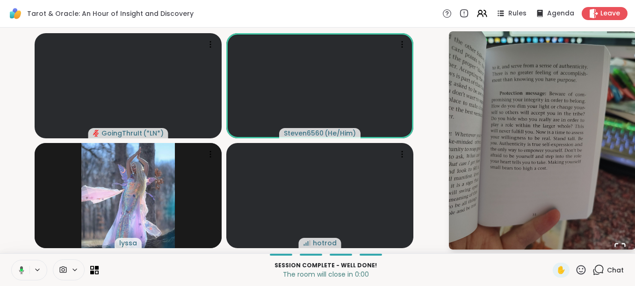
scroll to position [0, 0]
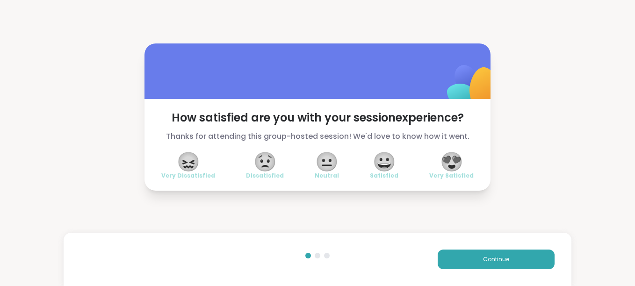
click at [446, 161] on span "😍" at bounding box center [451, 161] width 23 height 17
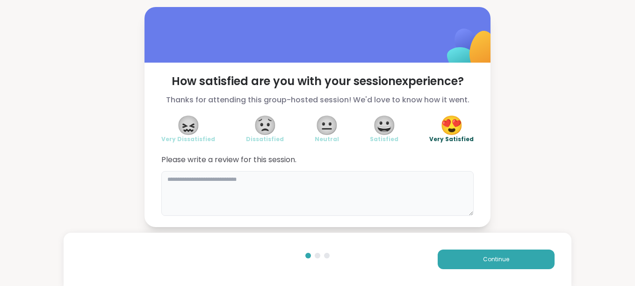
click at [211, 191] on textarea at bounding box center [317, 193] width 312 height 45
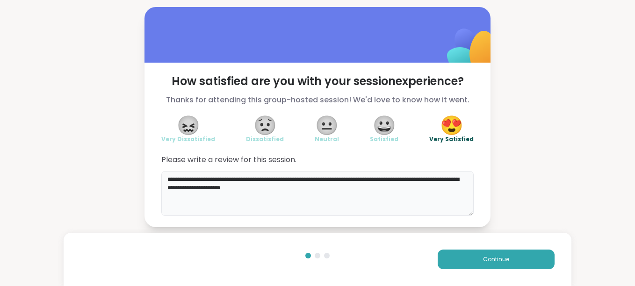
click at [295, 188] on textarea "**********" at bounding box center [317, 193] width 312 height 45
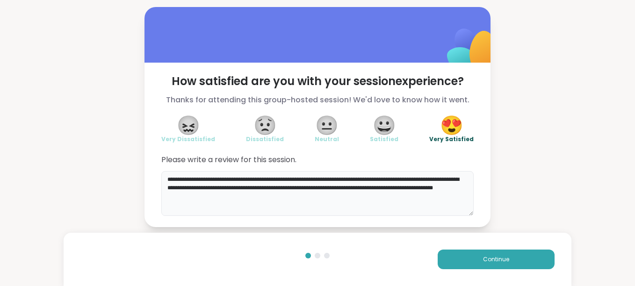
click at [265, 199] on textarea "**********" at bounding box center [317, 193] width 312 height 45
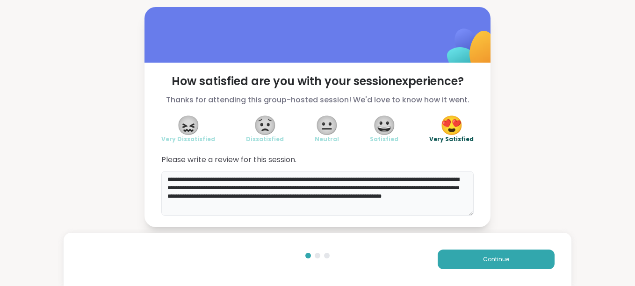
click at [242, 202] on textarea "**********" at bounding box center [317, 193] width 312 height 45
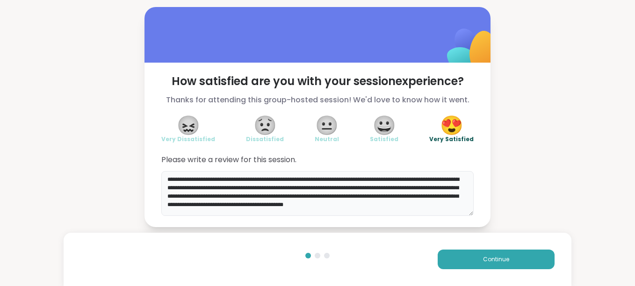
scroll to position [2, 0]
click at [339, 210] on textarea "**********" at bounding box center [317, 193] width 312 height 45
click at [337, 212] on textarea "**********" at bounding box center [317, 193] width 312 height 45
click at [362, 214] on textarea "**********" at bounding box center [317, 193] width 312 height 45
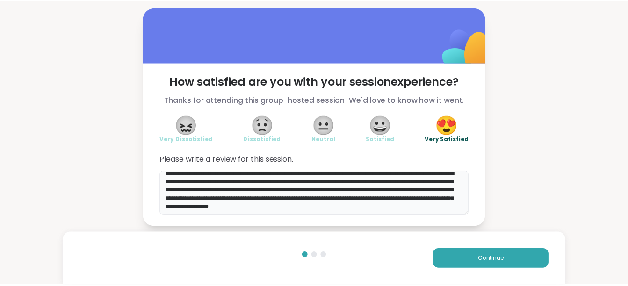
scroll to position [14, 0]
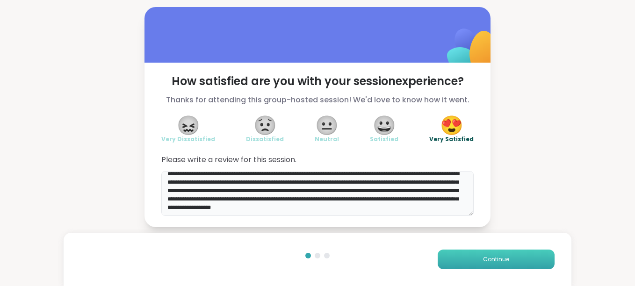
type textarea "**********"
click at [484, 256] on span "Continue" at bounding box center [496, 259] width 26 height 8
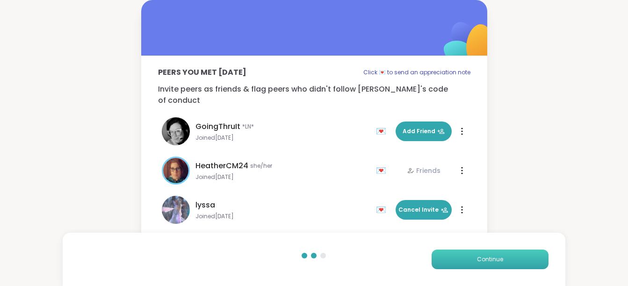
click at [484, 256] on span "Continue" at bounding box center [490, 259] width 26 height 8
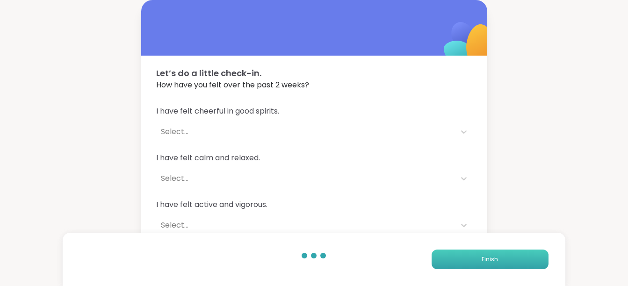
click at [484, 256] on span "Finish" at bounding box center [489, 259] width 16 height 8
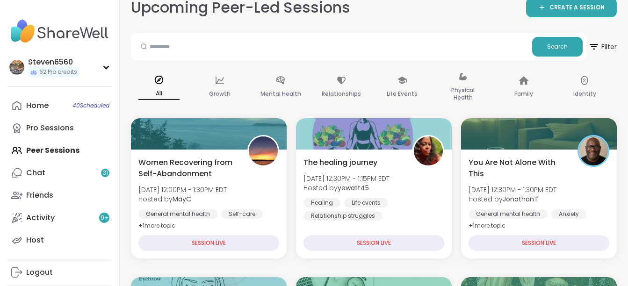
scroll to position [87, 0]
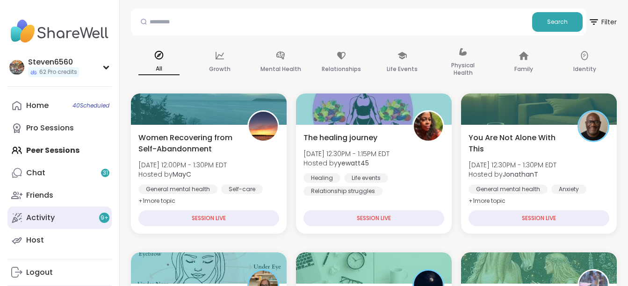
click at [53, 216] on div "Activity 9 +" at bounding box center [40, 218] width 29 height 10
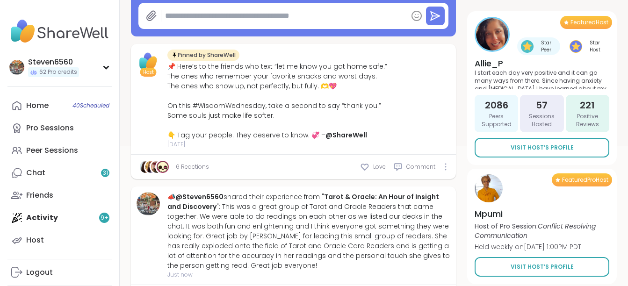
scroll to position [168, 0]
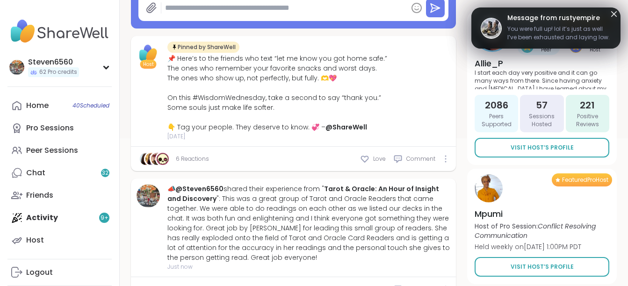
type textarea "*"
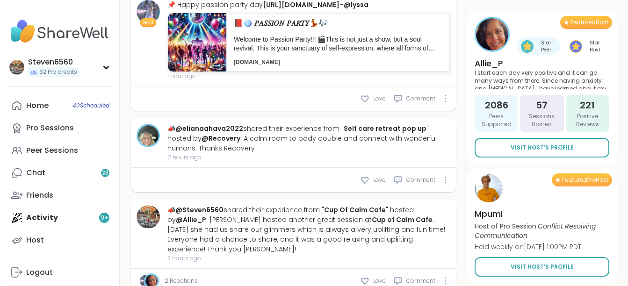
scroll to position [698, 0]
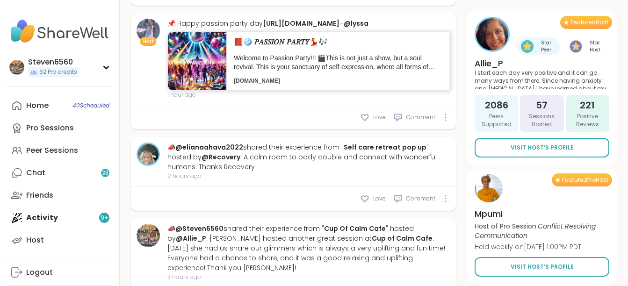
click at [234, 72] on p "Welcome to Passion Party!!! 🎬This is not just a show, but a soul revival. This …" at bounding box center [338, 63] width 208 height 18
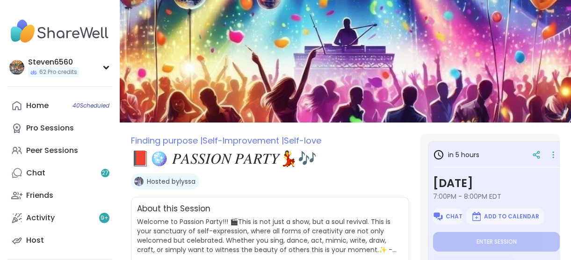
type textarea "*"
click at [450, 214] on span "Chat" at bounding box center [453, 216] width 17 height 7
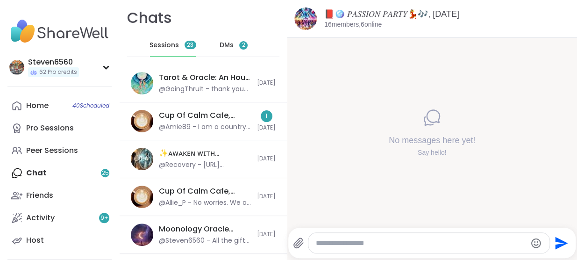
click at [362, 242] on textarea "Type your message" at bounding box center [421, 242] width 211 height 9
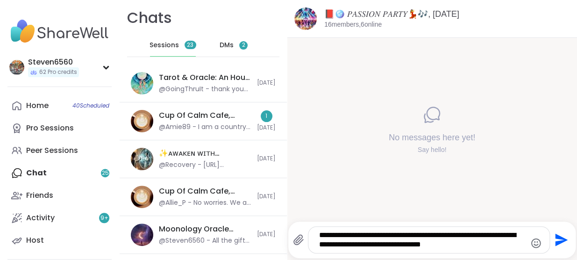
click at [482, 248] on textarea "**********" at bounding box center [421, 239] width 204 height 19
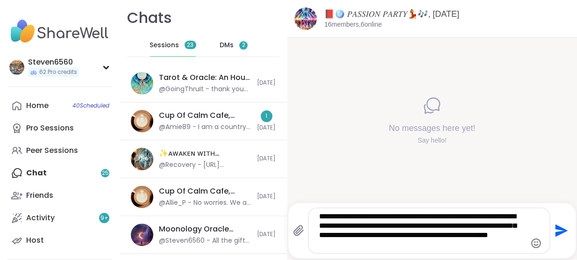
click at [415, 246] on textarea "**********" at bounding box center [421, 230] width 204 height 37
click at [376, 248] on textarea "**********" at bounding box center [421, 230] width 204 height 37
click at [379, 248] on textarea "**********" at bounding box center [421, 230] width 204 height 37
click at [419, 243] on textarea "**********" at bounding box center [421, 230] width 204 height 37
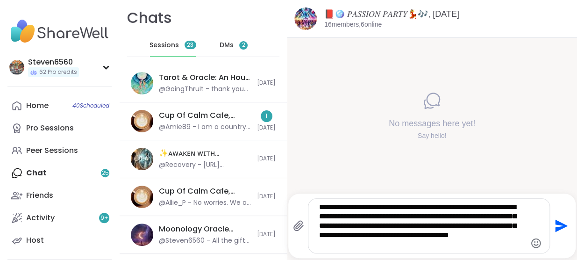
click at [411, 246] on textarea "**********" at bounding box center [421, 225] width 204 height 47
type textarea "**********"
click at [555, 226] on icon "Send" at bounding box center [560, 225] width 15 height 15
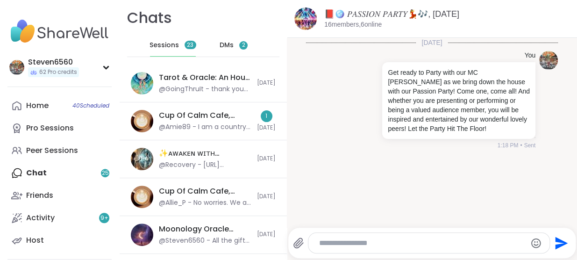
click at [231, 44] on div "DMs 2" at bounding box center [234, 45] width 46 height 22
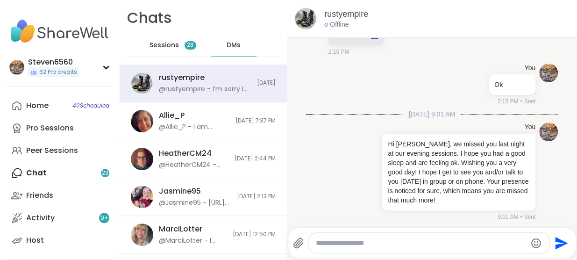
scroll to position [7987, 0]
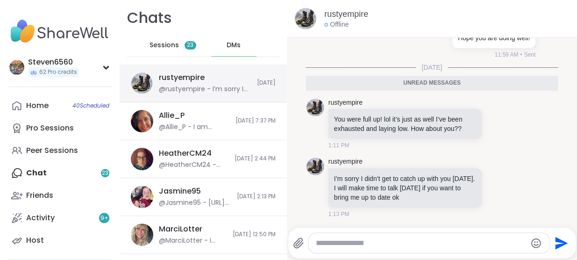
click at [223, 85] on div "@rustyempire - I’m sorry I didn’t get to catch up with you yesterday. I will ma…" at bounding box center [205, 89] width 93 height 9
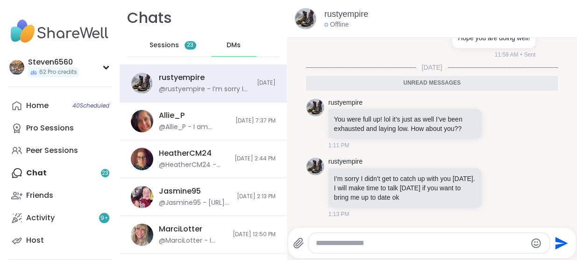
click at [360, 243] on textarea "Type your message" at bounding box center [421, 242] width 211 height 9
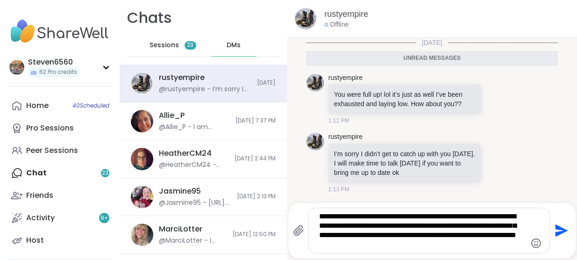
click at [327, 223] on textarea "**********" at bounding box center [421, 230] width 204 height 37
click at [393, 244] on textarea "**********" at bounding box center [421, 230] width 204 height 37
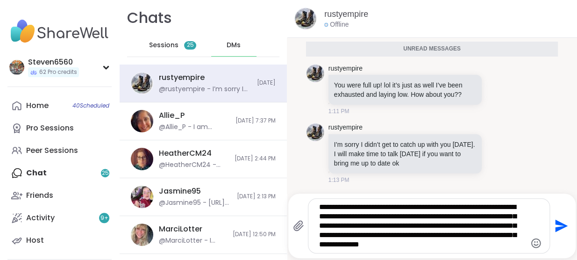
type textarea "**********"
click at [553, 226] on icon "Send" at bounding box center [560, 225] width 15 height 15
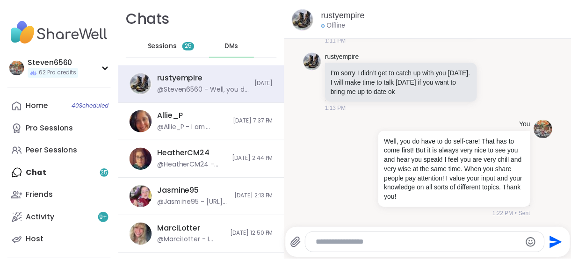
scroll to position [8071, 0]
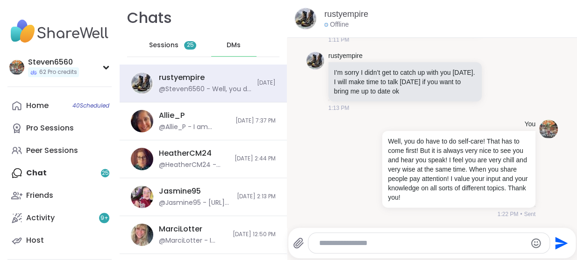
click at [552, 226] on div at bounding box center [434, 227] width 286 height 6
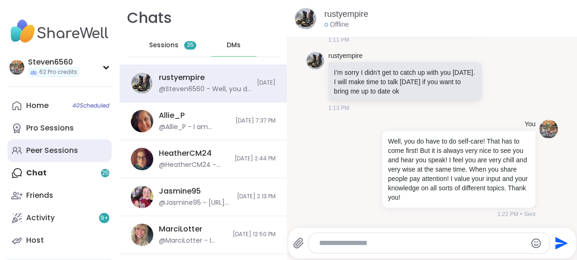
click at [55, 145] on div "Peer Sessions" at bounding box center [52, 150] width 52 height 10
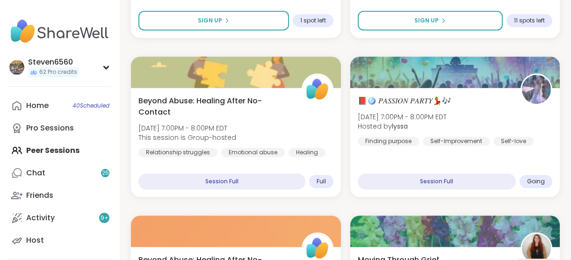
scroll to position [1240, 0]
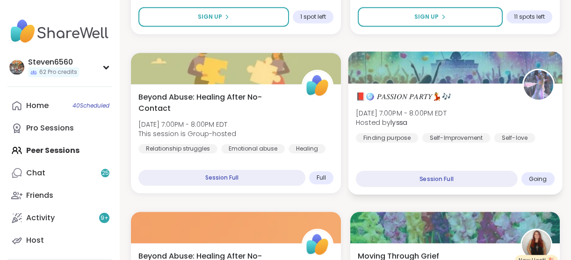
click at [441, 118] on span "Hosted by lyssa" at bounding box center [400, 122] width 91 height 9
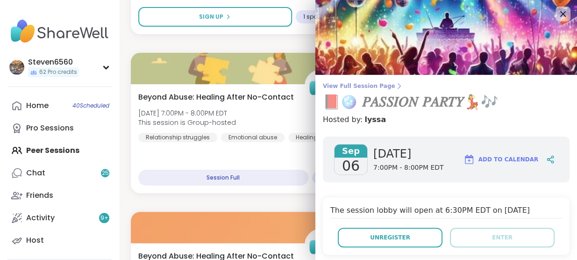
click at [395, 82] on icon at bounding box center [398, 85] width 7 height 7
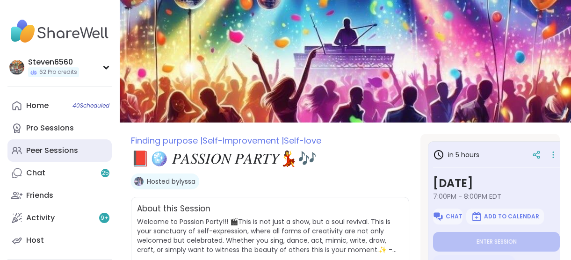
click at [68, 151] on div "Peer Sessions" at bounding box center [52, 150] width 52 height 10
type textarea "*"
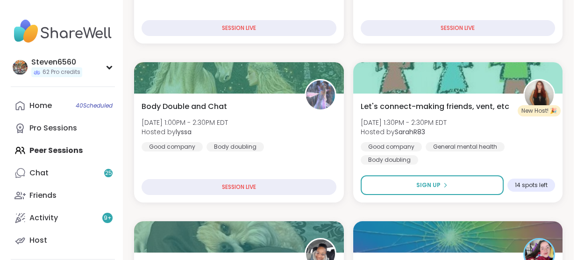
scroll to position [453, 0]
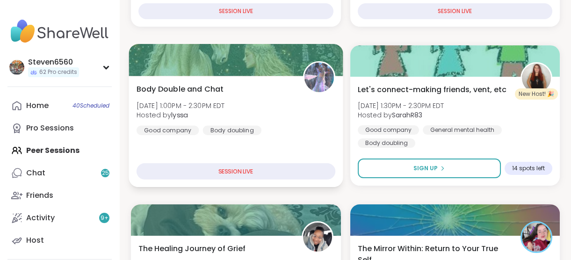
click at [241, 90] on div "Body Double and Chat Sat, Sep 06 | 1:00PM - 2:30PM EDT Hosted by lyssa Good com…" at bounding box center [235, 108] width 199 height 51
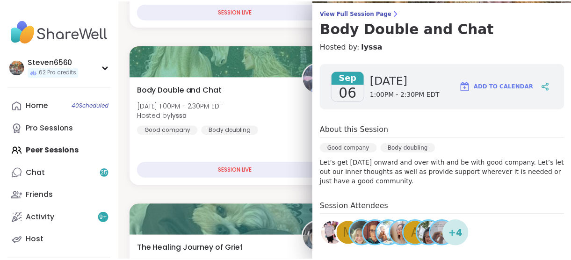
scroll to position [0, 0]
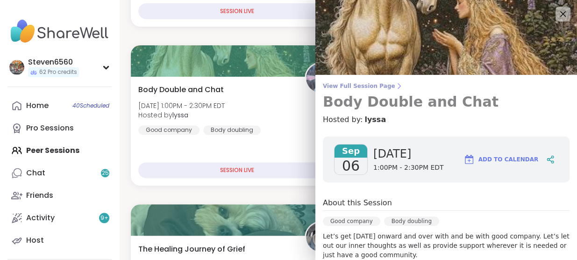
click at [395, 84] on icon at bounding box center [398, 85] width 7 height 7
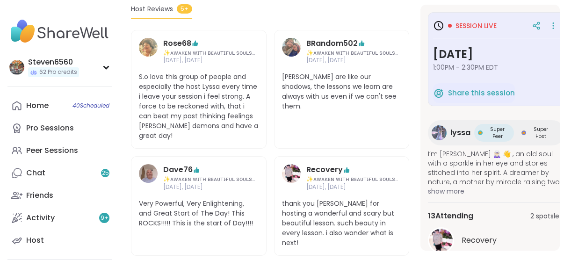
scroll to position [224, 0]
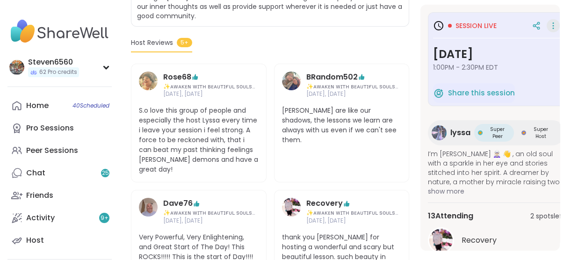
click at [549, 24] on icon at bounding box center [552, 25] width 9 height 13
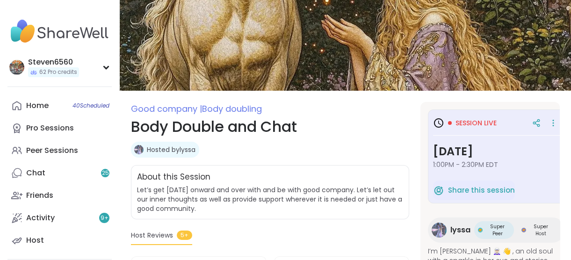
scroll to position [0, 0]
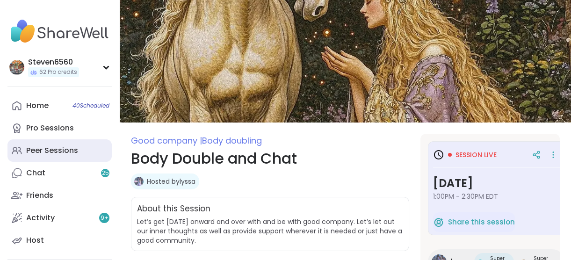
click at [62, 149] on div "Peer Sessions" at bounding box center [52, 150] width 52 height 10
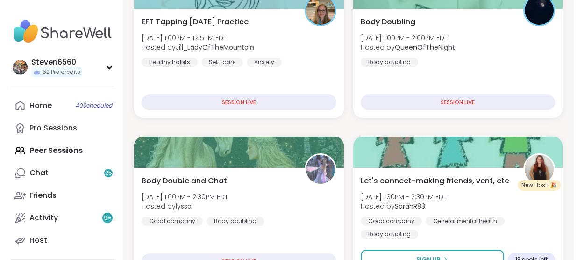
scroll to position [385, 0]
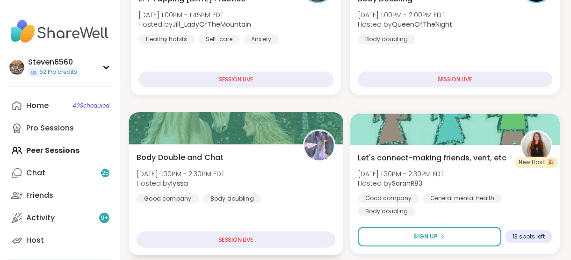
click at [214, 166] on div "Body Double and Chat Sat, Sep 06 | 1:00PM - 2:30PM EDT Hosted by lyssa Good com…" at bounding box center [235, 176] width 199 height 51
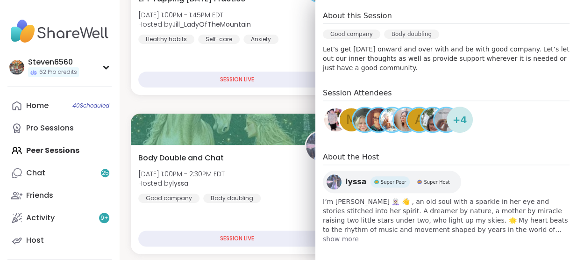
scroll to position [192, 0]
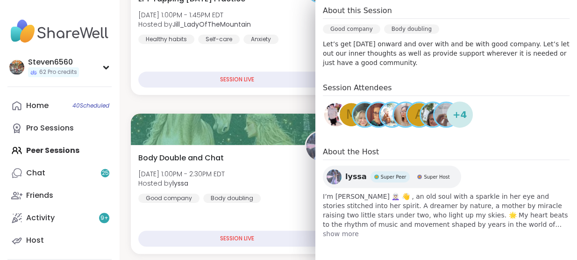
click at [356, 118] on img at bounding box center [364, 114] width 23 height 23
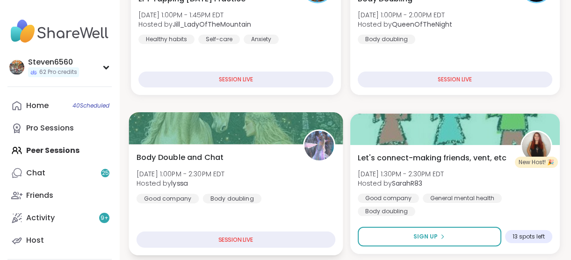
click at [306, 147] on img at bounding box center [318, 145] width 29 height 29
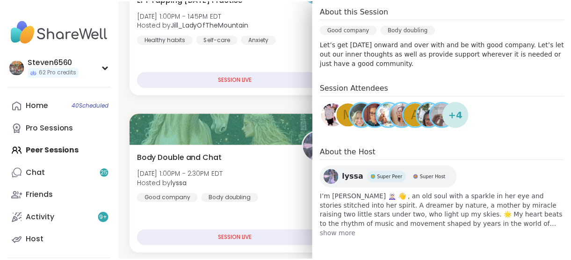
scroll to position [0, 0]
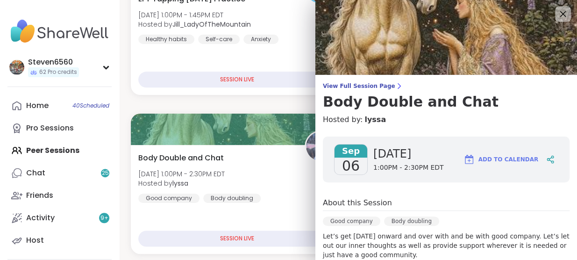
click at [557, 10] on icon at bounding box center [563, 14] width 12 height 12
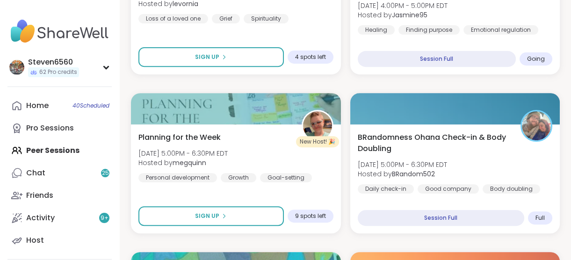
scroll to position [731, 0]
